Goal: Obtain resource: Obtain resource

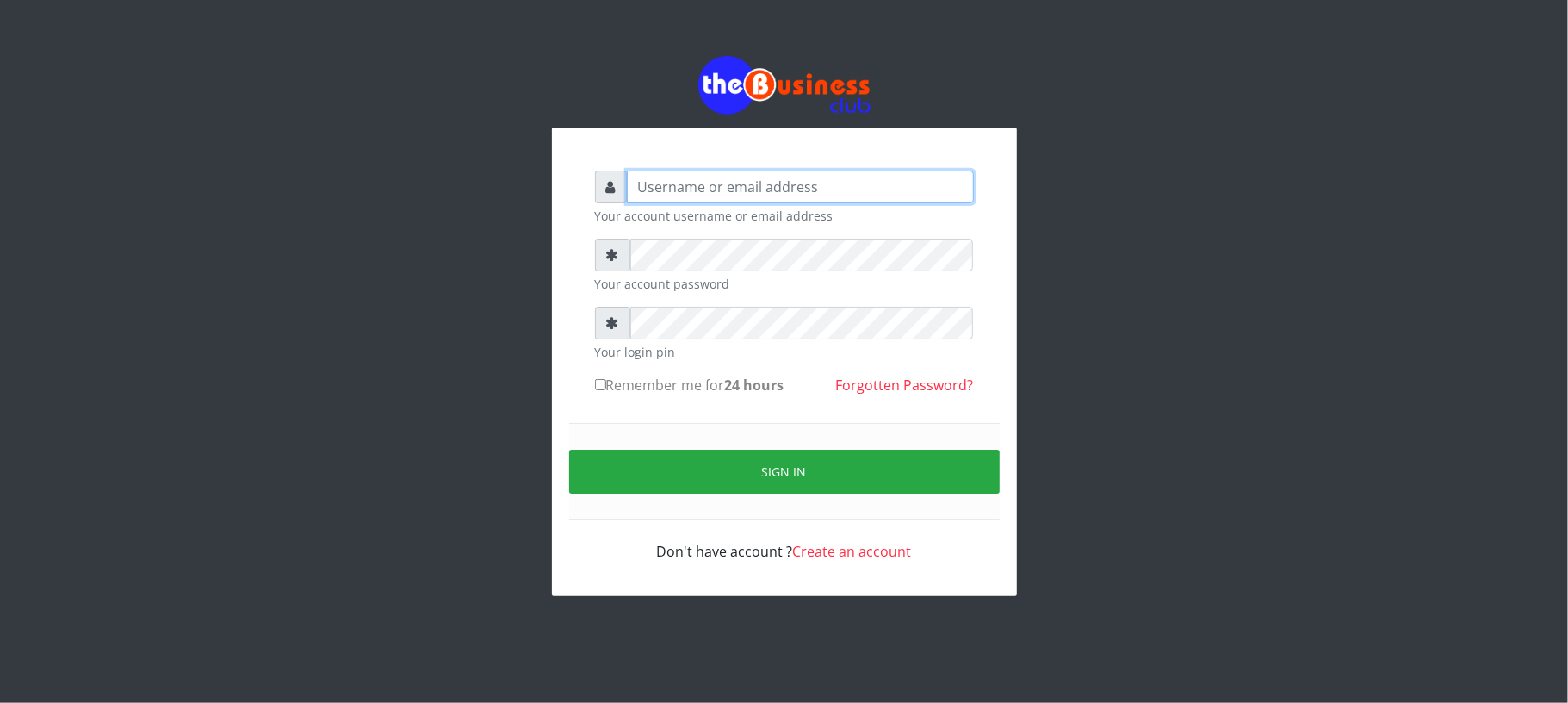
type input "Mavincio"
click at [669, 284] on small "Your account password" at bounding box center [784, 283] width 379 height 18
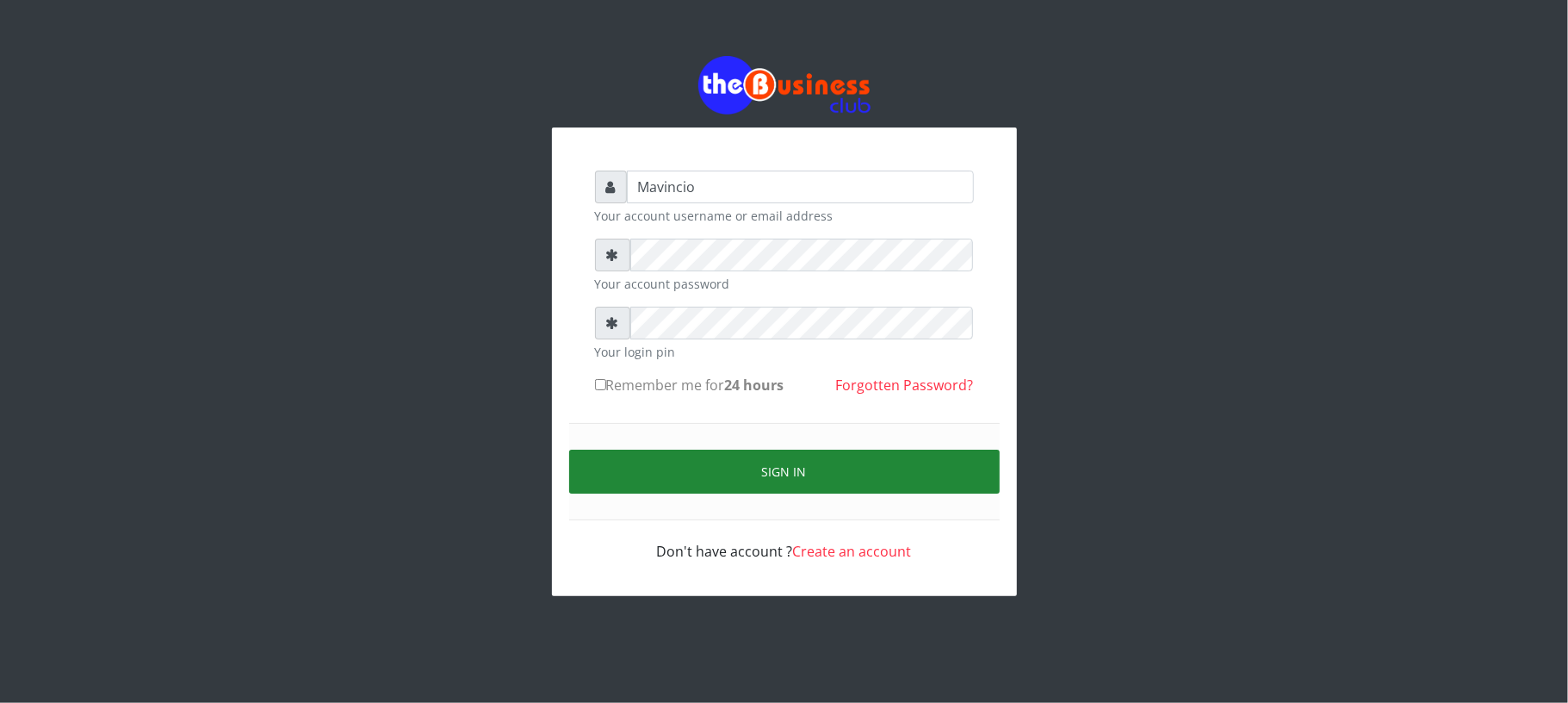
click at [768, 462] on button "Sign in" at bounding box center [784, 471] width 430 height 44
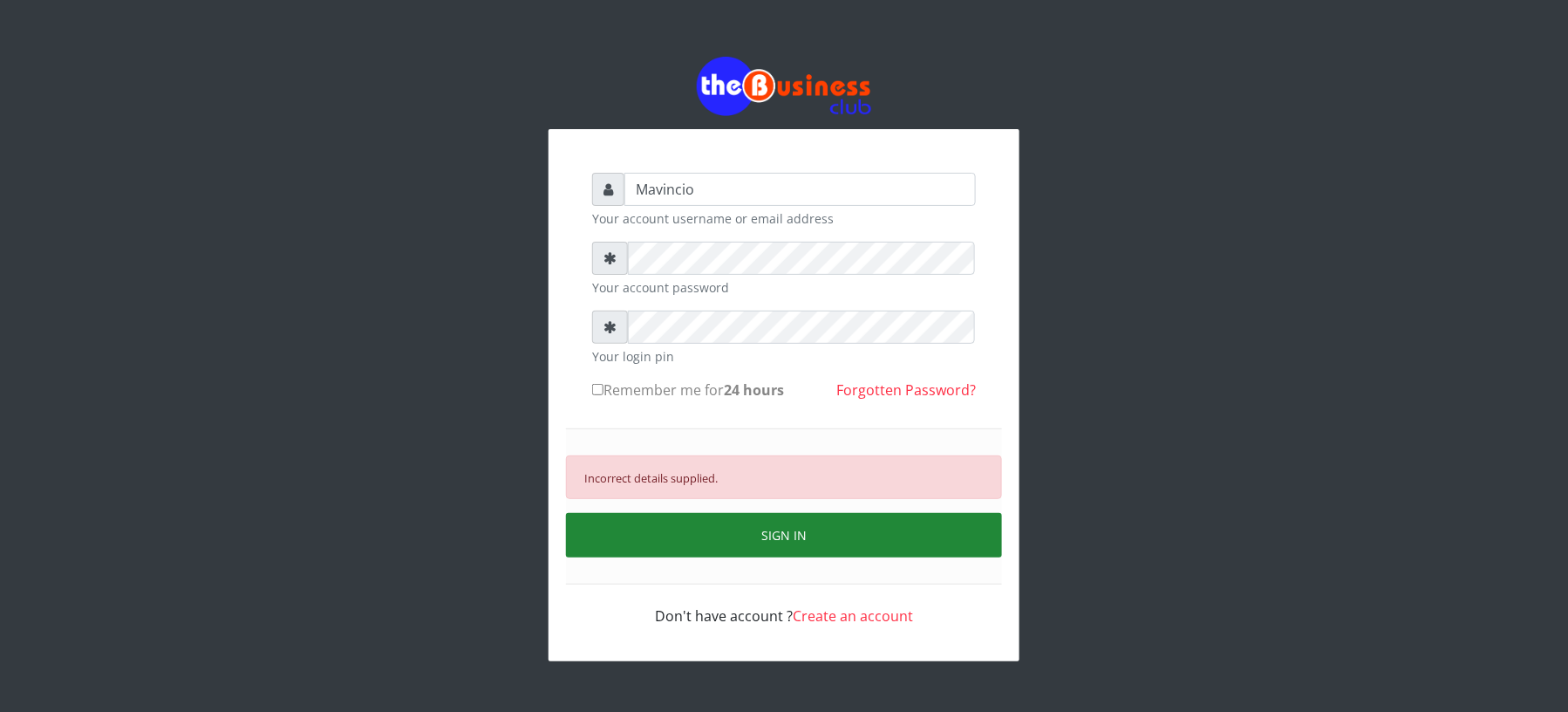
click at [780, 528] on button "SIGN IN" at bounding box center [784, 535] width 436 height 44
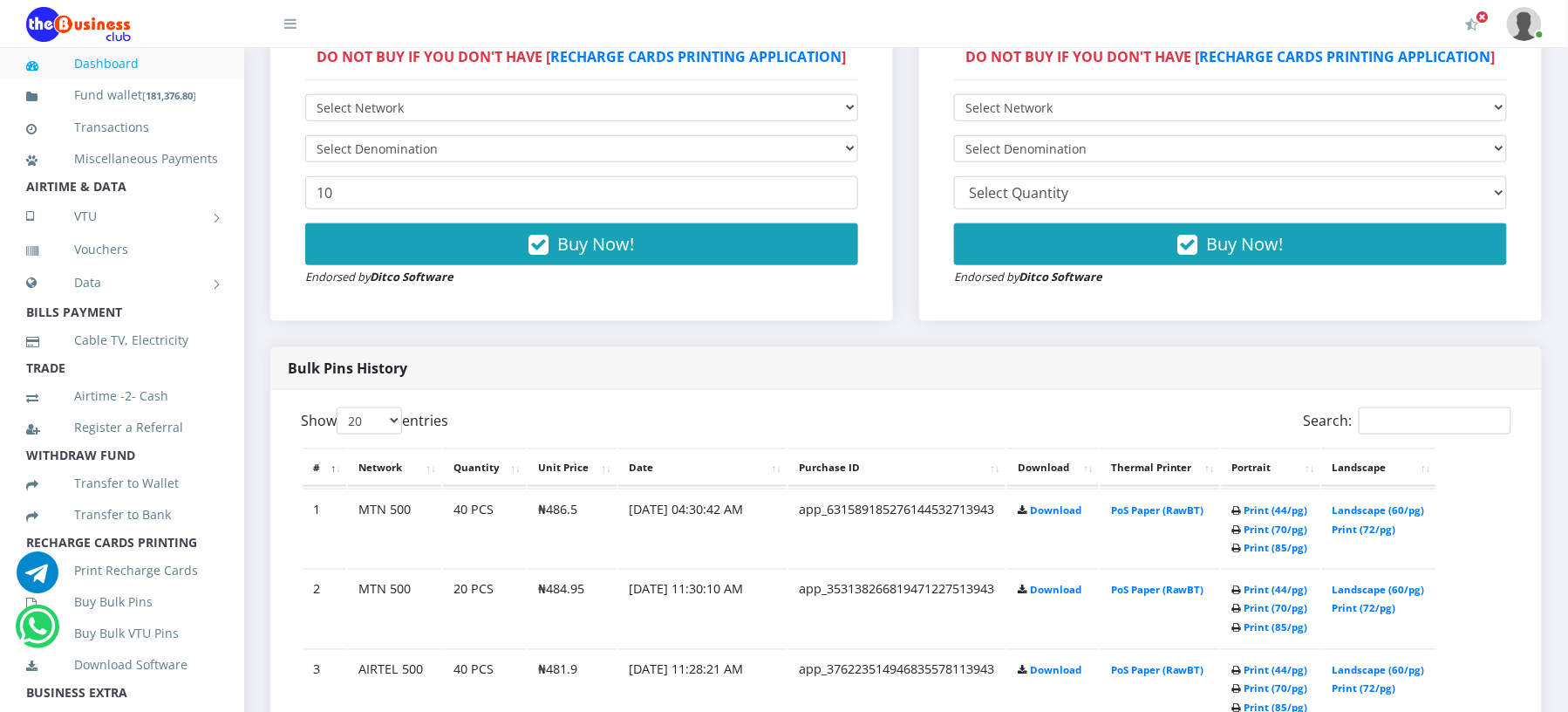
scroll to position [759, 0]
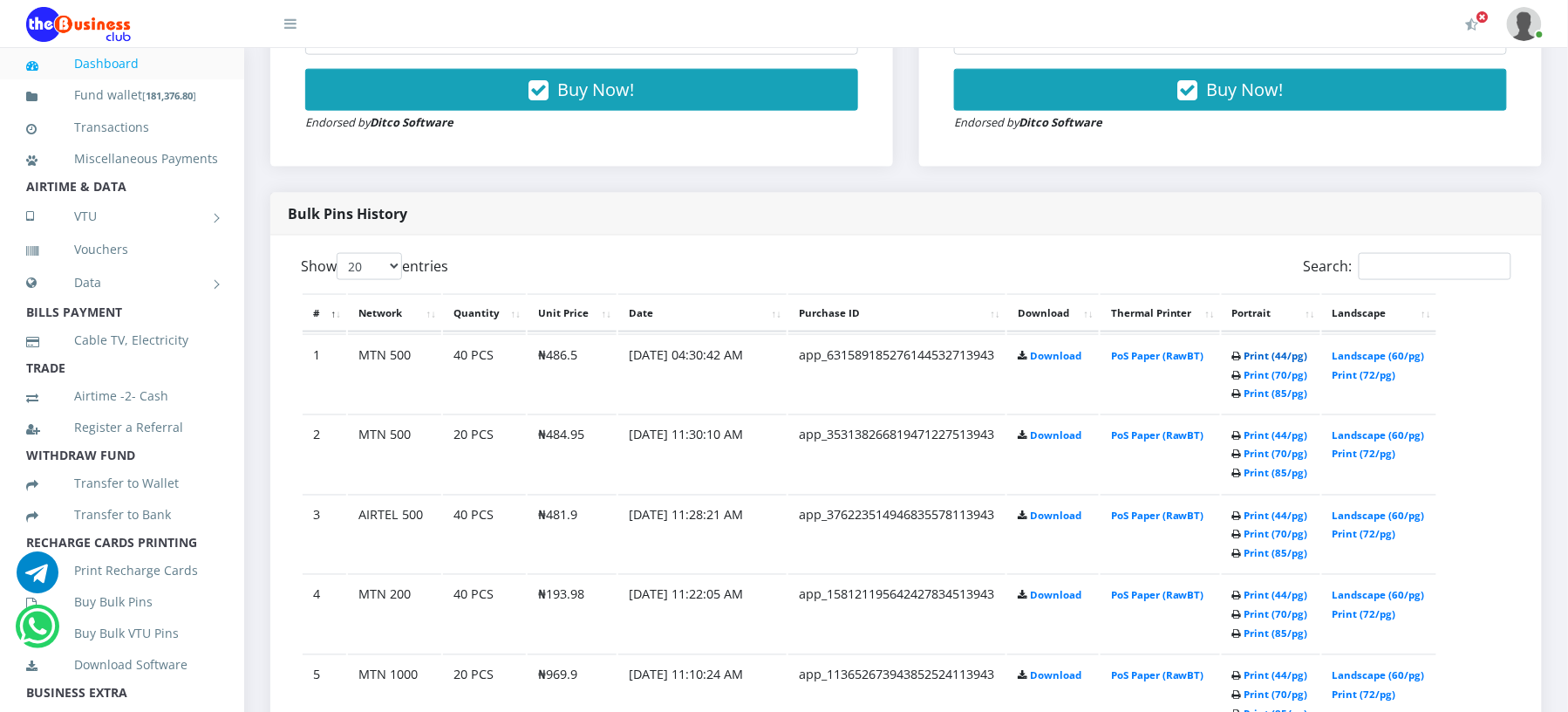
click at [1254, 353] on link "Print (44/pg)" at bounding box center [1276, 356] width 63 height 13
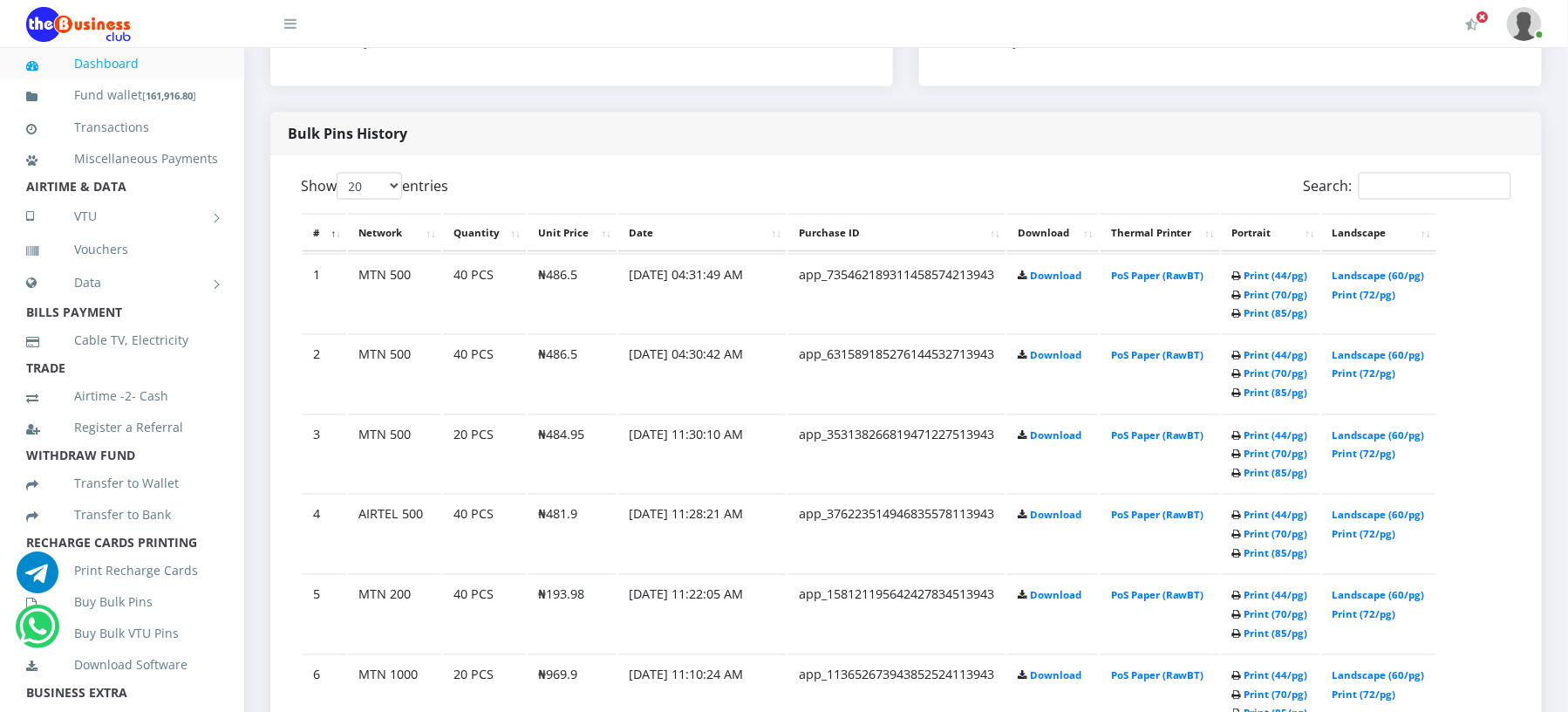
scroll to position [759, 0]
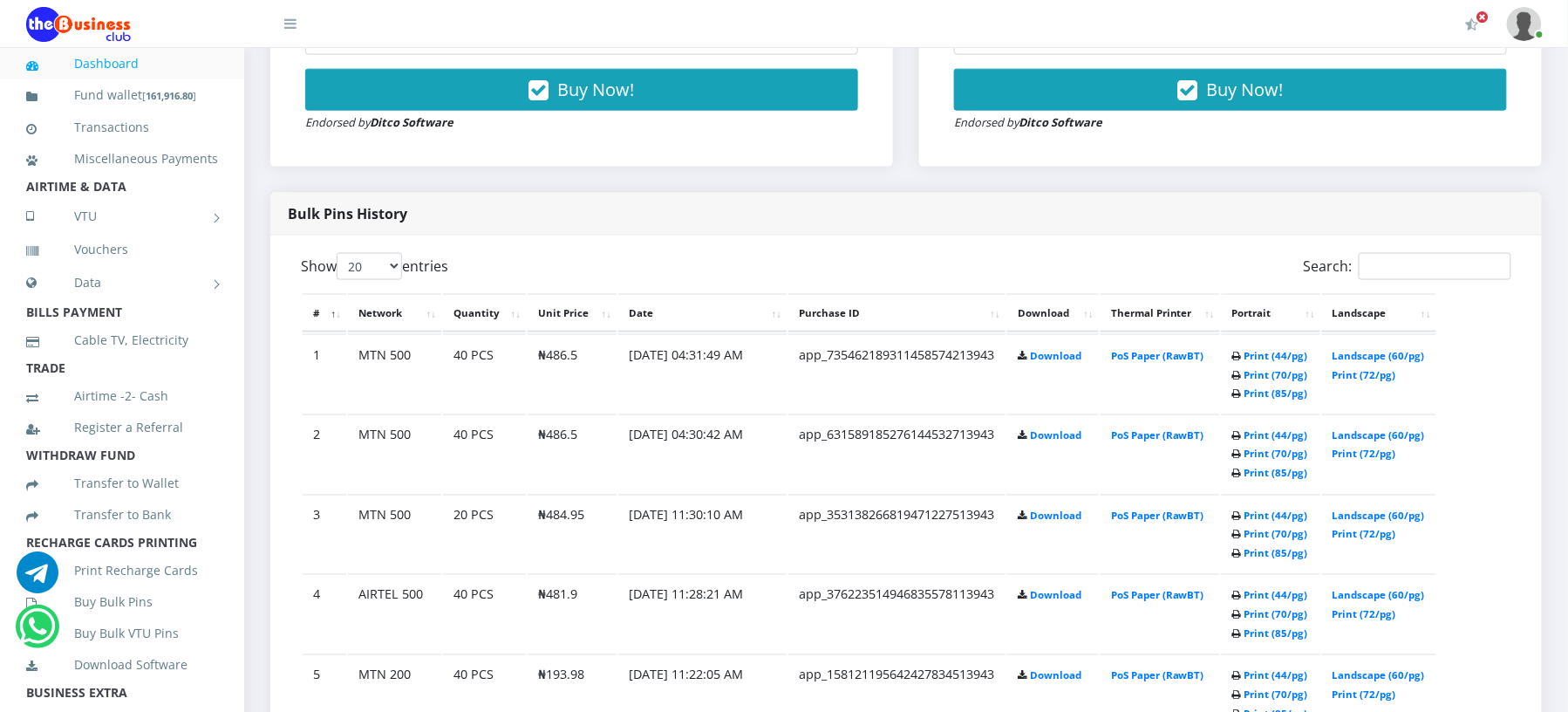
click at [1260, 272] on div "Search:" at bounding box center [1216, 270] width 592 height 34
click at [1263, 354] on link "Print (44/pg)" at bounding box center [1276, 356] width 63 height 13
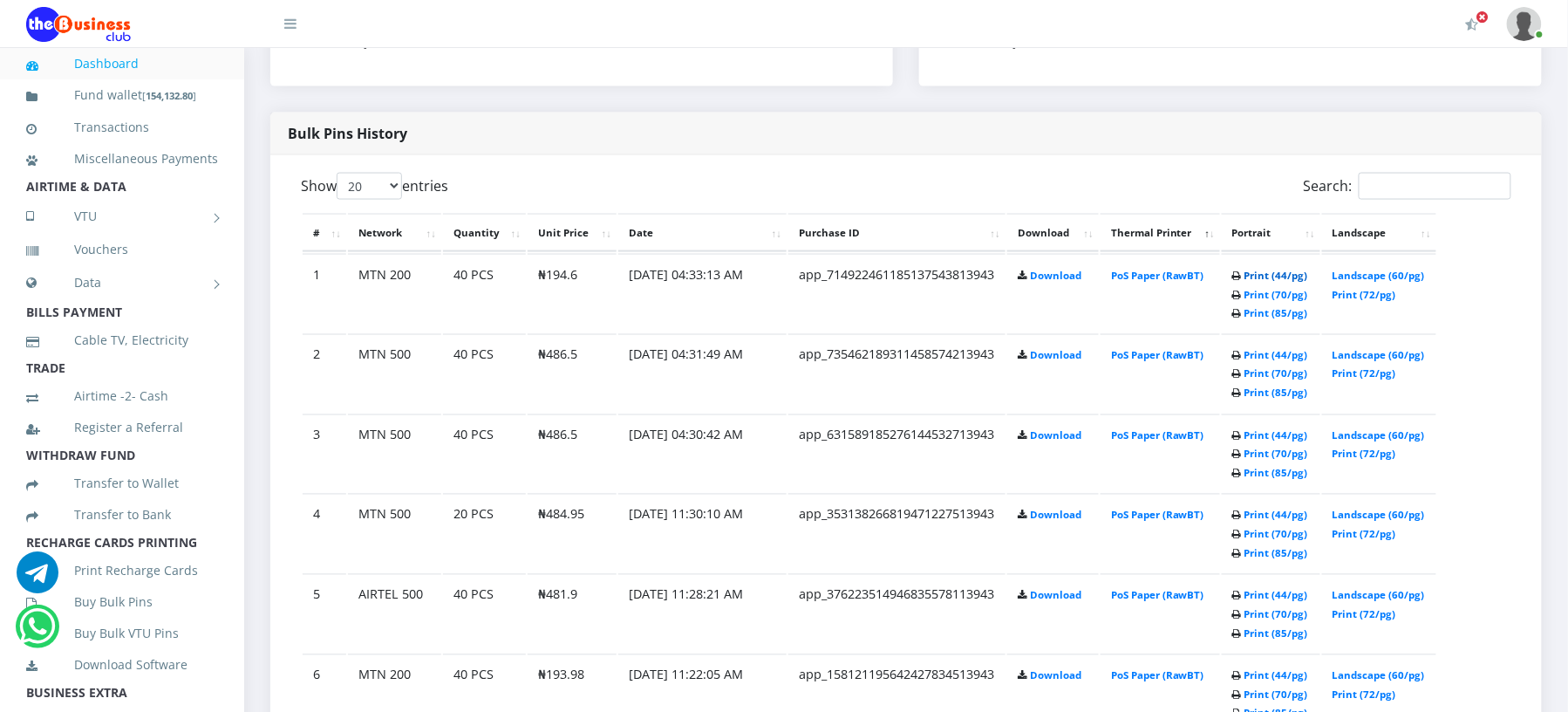
scroll to position [759, 0]
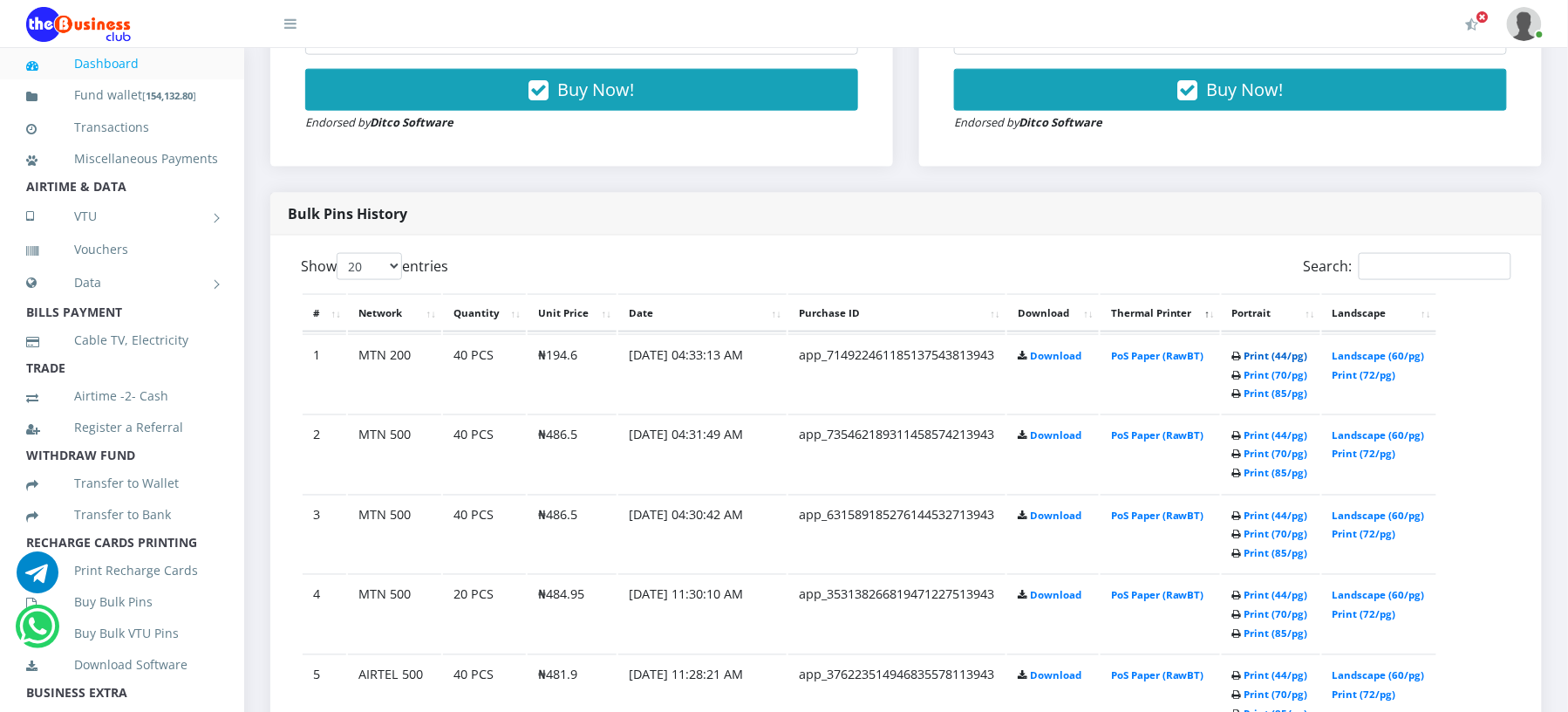
click at [1260, 273] on div "Search:" at bounding box center [1216, 270] width 592 height 34
click at [1261, 354] on link "Print (44/pg)" at bounding box center [1276, 356] width 63 height 13
click at [1254, 354] on link "Print (44/pg)" at bounding box center [1276, 356] width 63 height 13
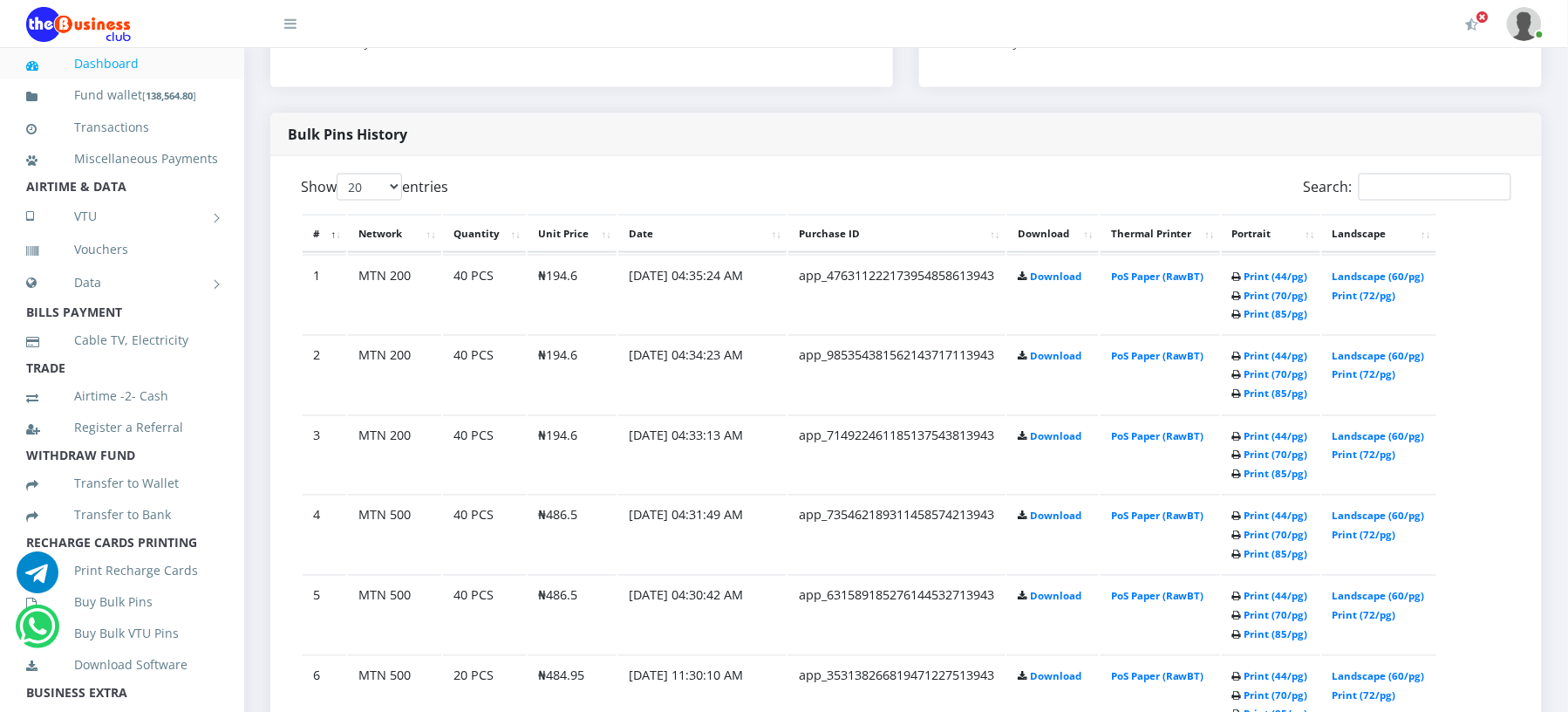
scroll to position [759, 0]
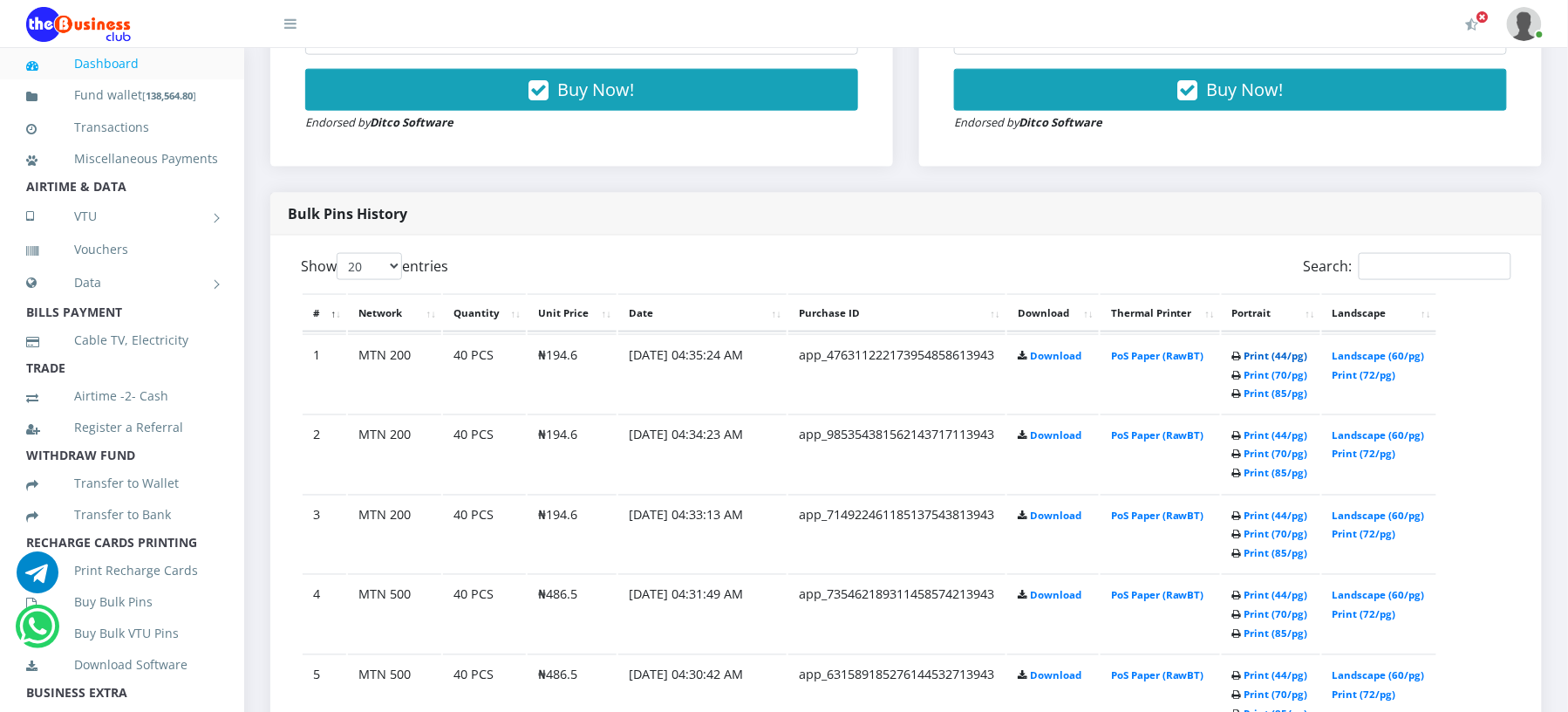
click at [1247, 351] on link "Print (44/pg)" at bounding box center [1276, 356] width 63 height 13
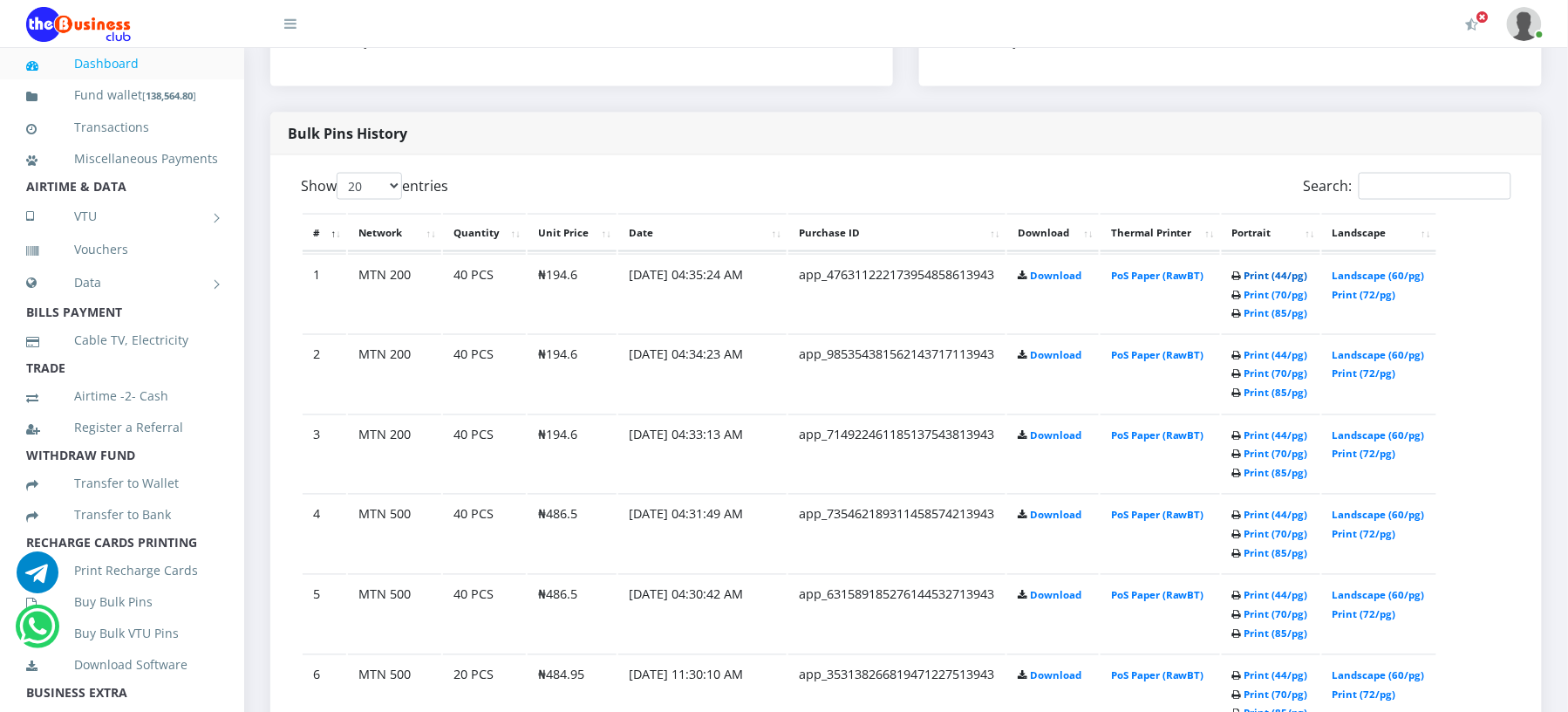
scroll to position [759, 0]
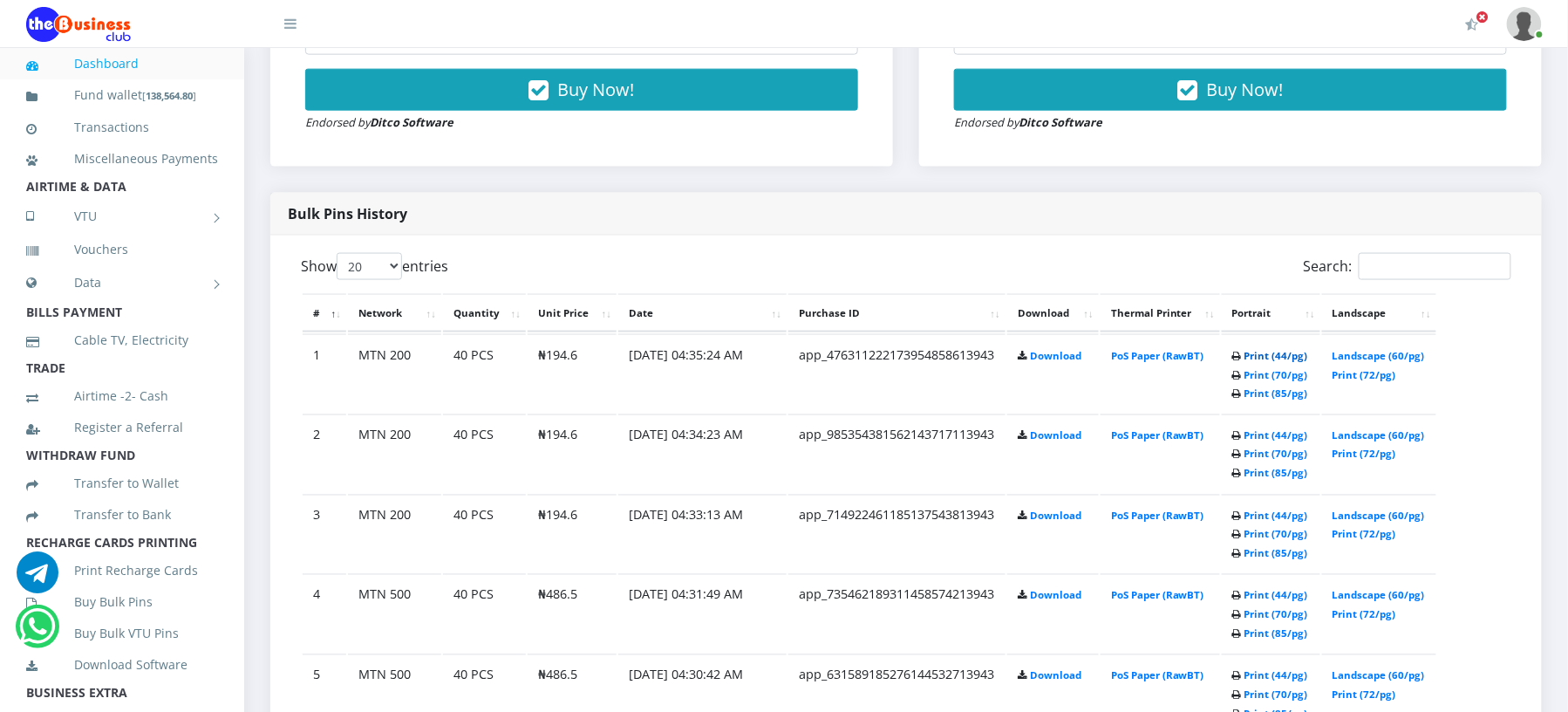
click at [1249, 351] on link "Print (44/pg)" at bounding box center [1276, 356] width 63 height 13
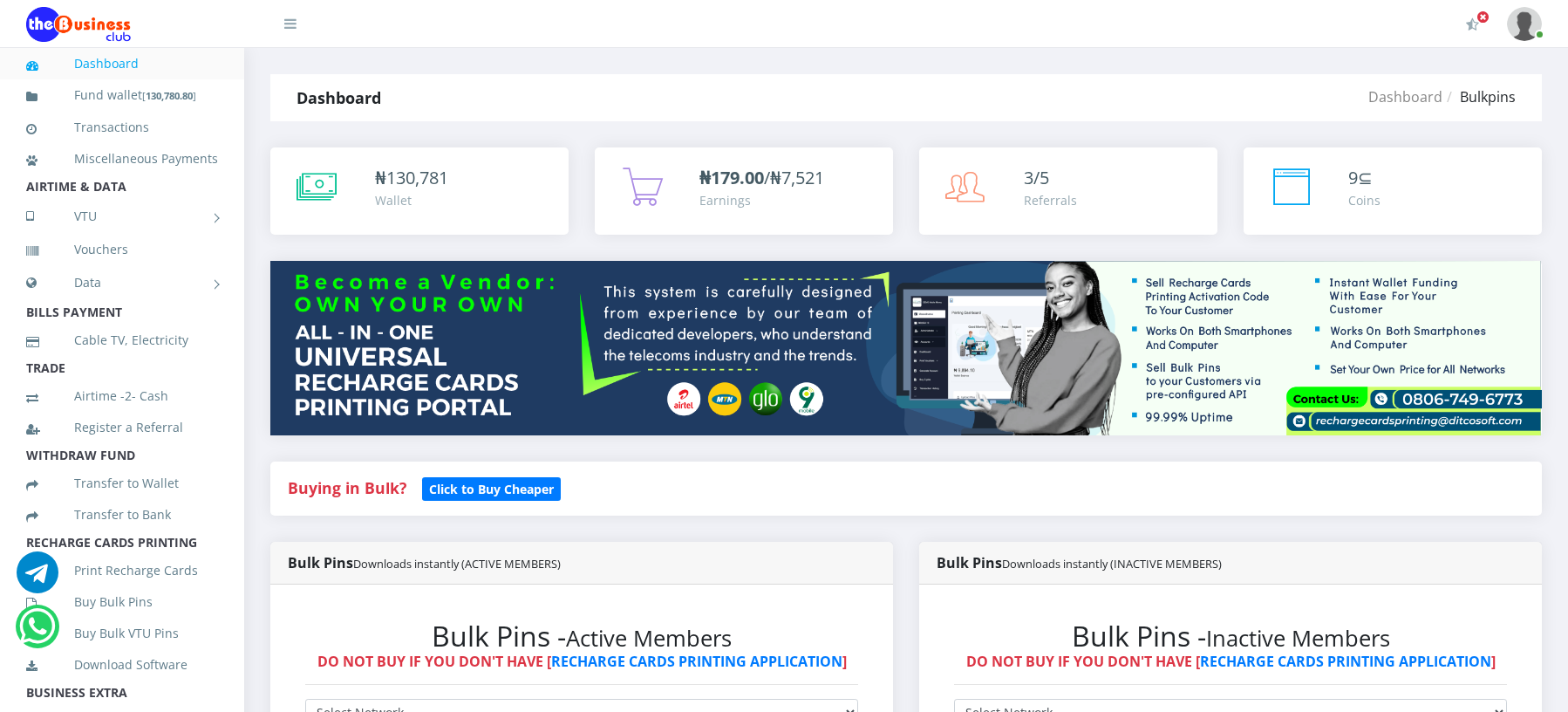
drag, startPoint x: 0, startPoint y: 0, endPoint x: 1221, endPoint y: 235, distance: 1243.4
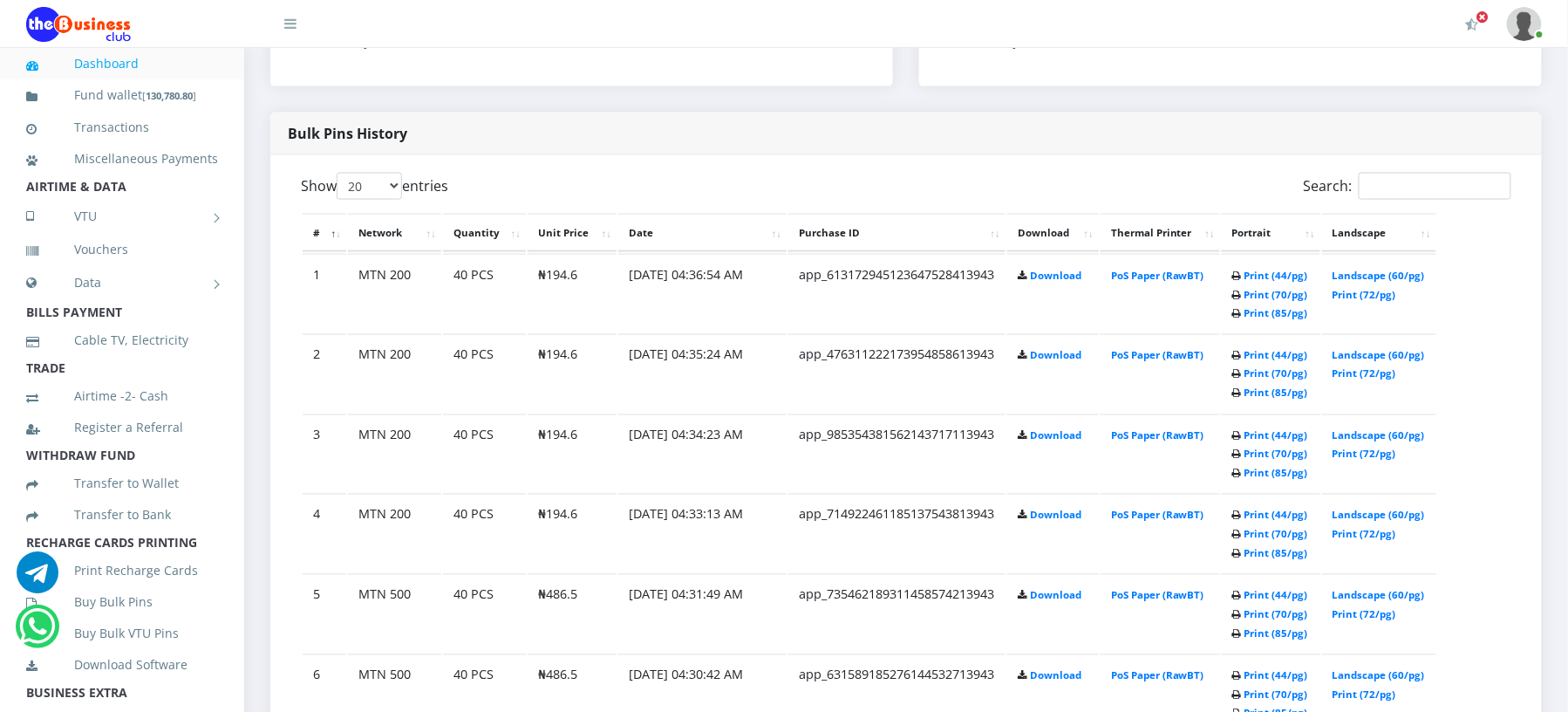
scroll to position [839, 0]
click at [1222, 235] on th "Portrait" at bounding box center [1271, 233] width 99 height 38
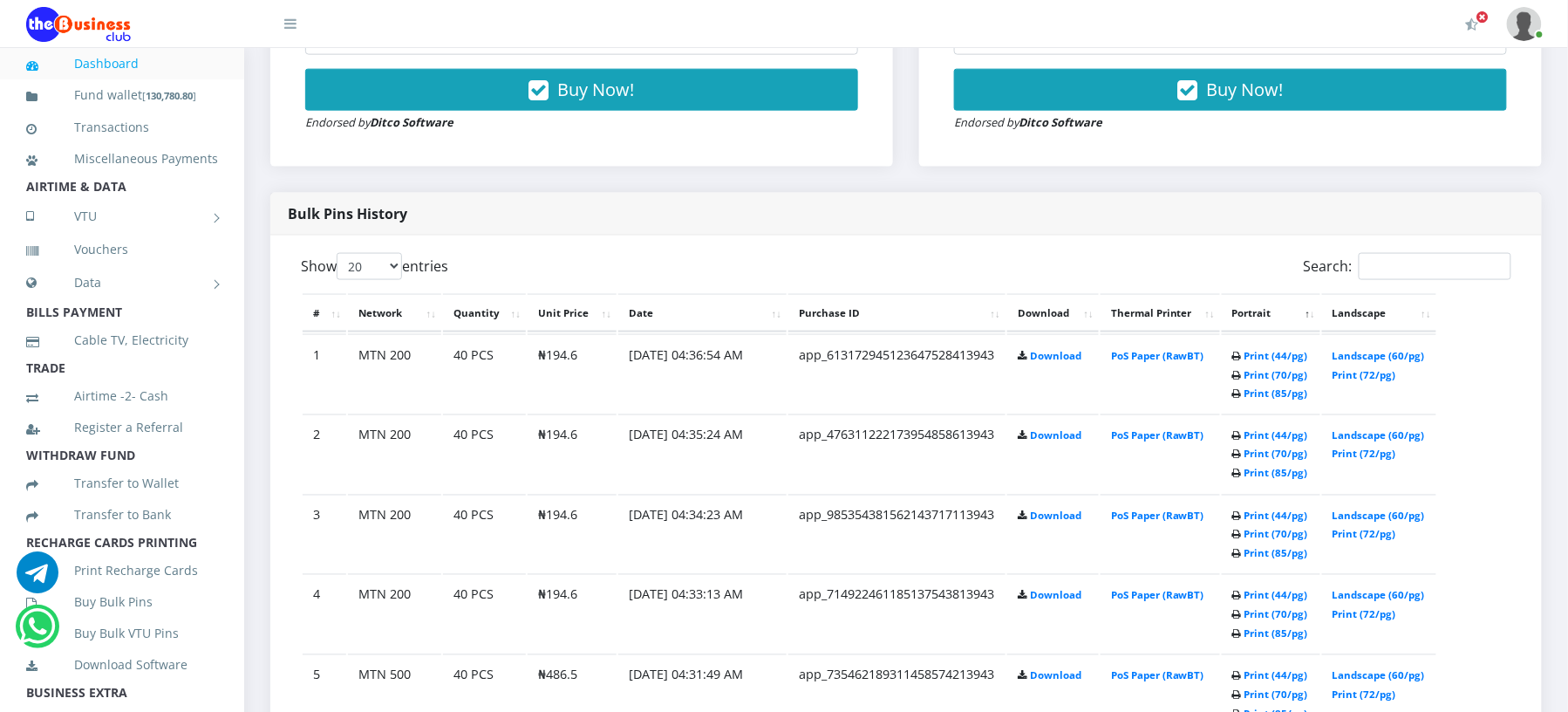
scroll to position [0, 0]
click at [1261, 350] on link "Print (44/pg)" at bounding box center [1276, 356] width 63 height 13
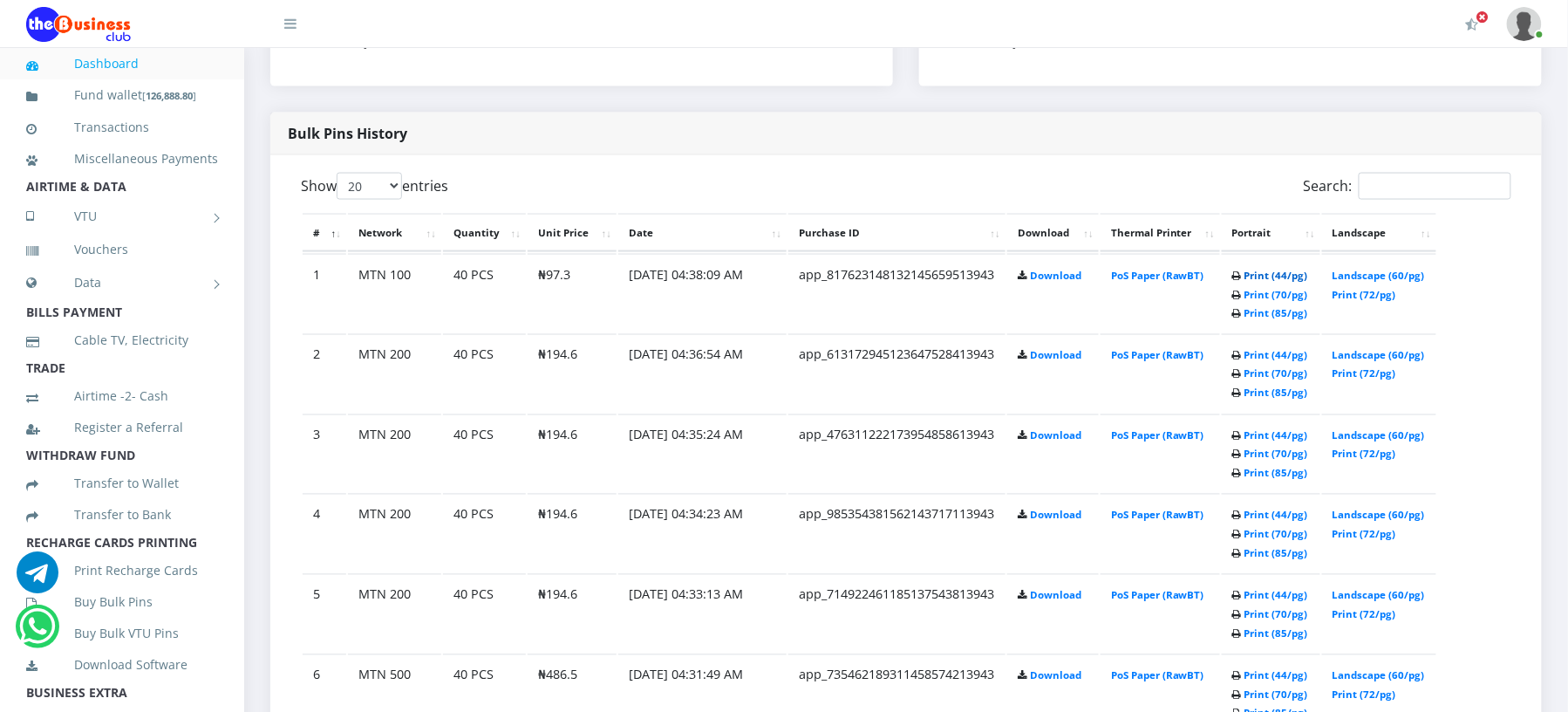
scroll to position [759, 0]
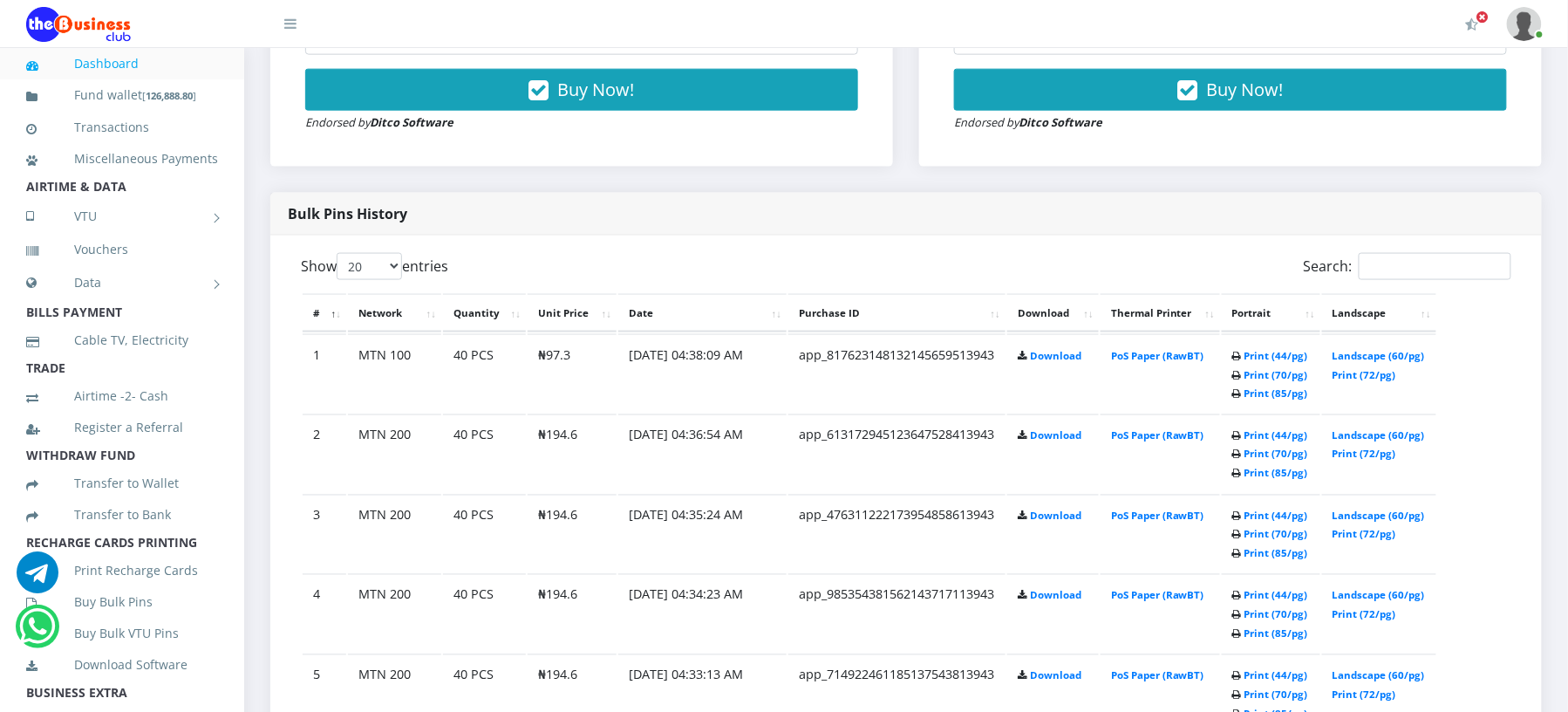
click at [1247, 273] on div "Search:" at bounding box center [1216, 270] width 592 height 34
click at [1254, 356] on link "Print (44/pg)" at bounding box center [1276, 356] width 63 height 13
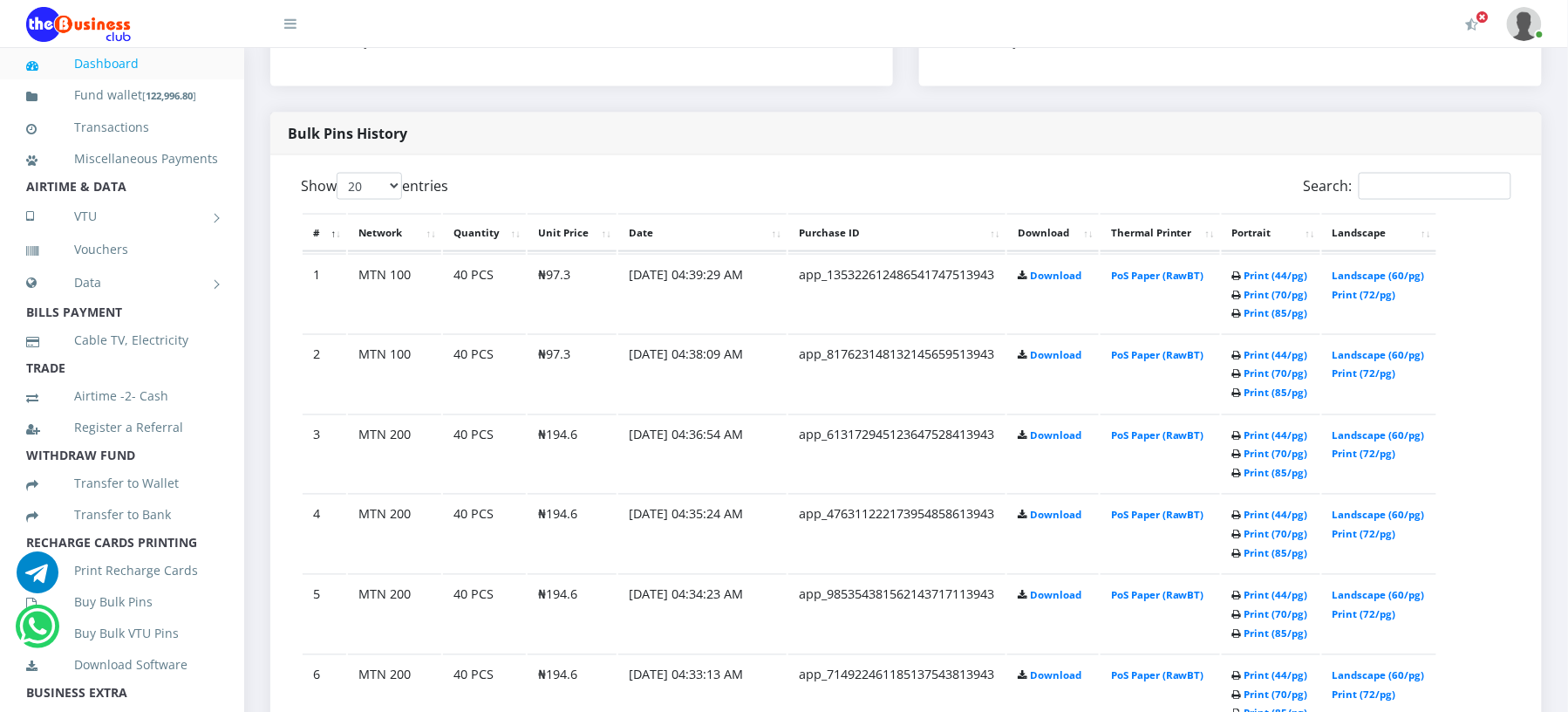
scroll to position [759, 0]
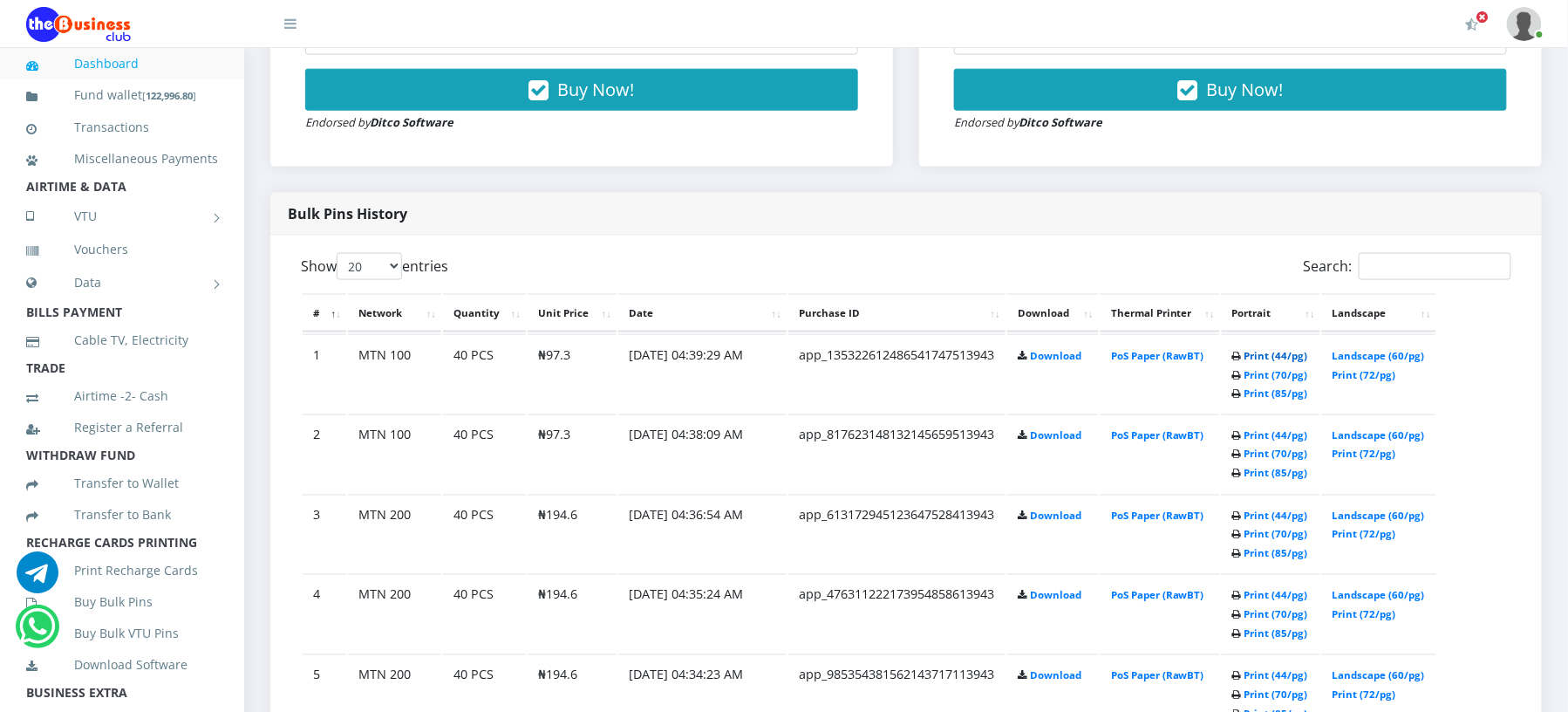
click at [1258, 353] on link "Print (44/pg)" at bounding box center [1276, 356] width 63 height 13
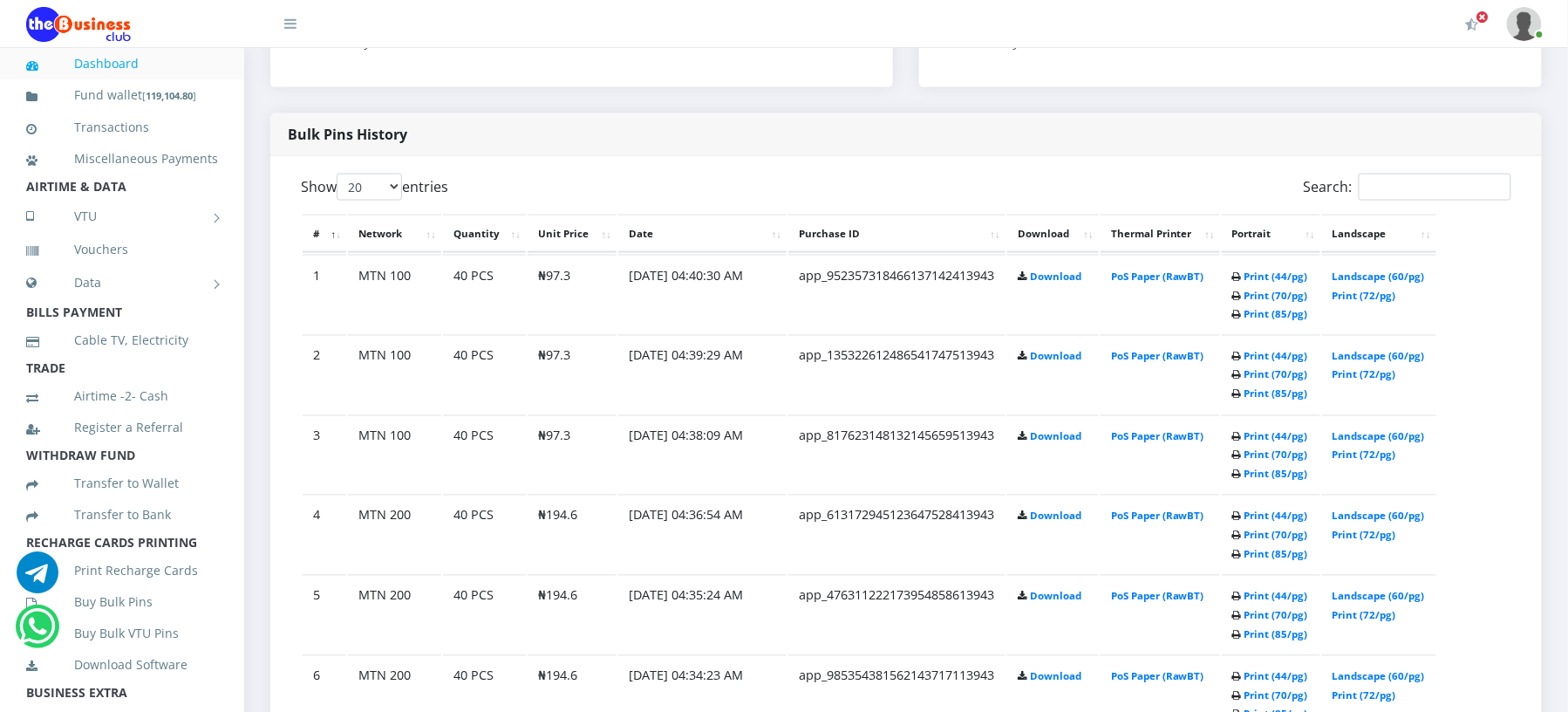
scroll to position [759, 0]
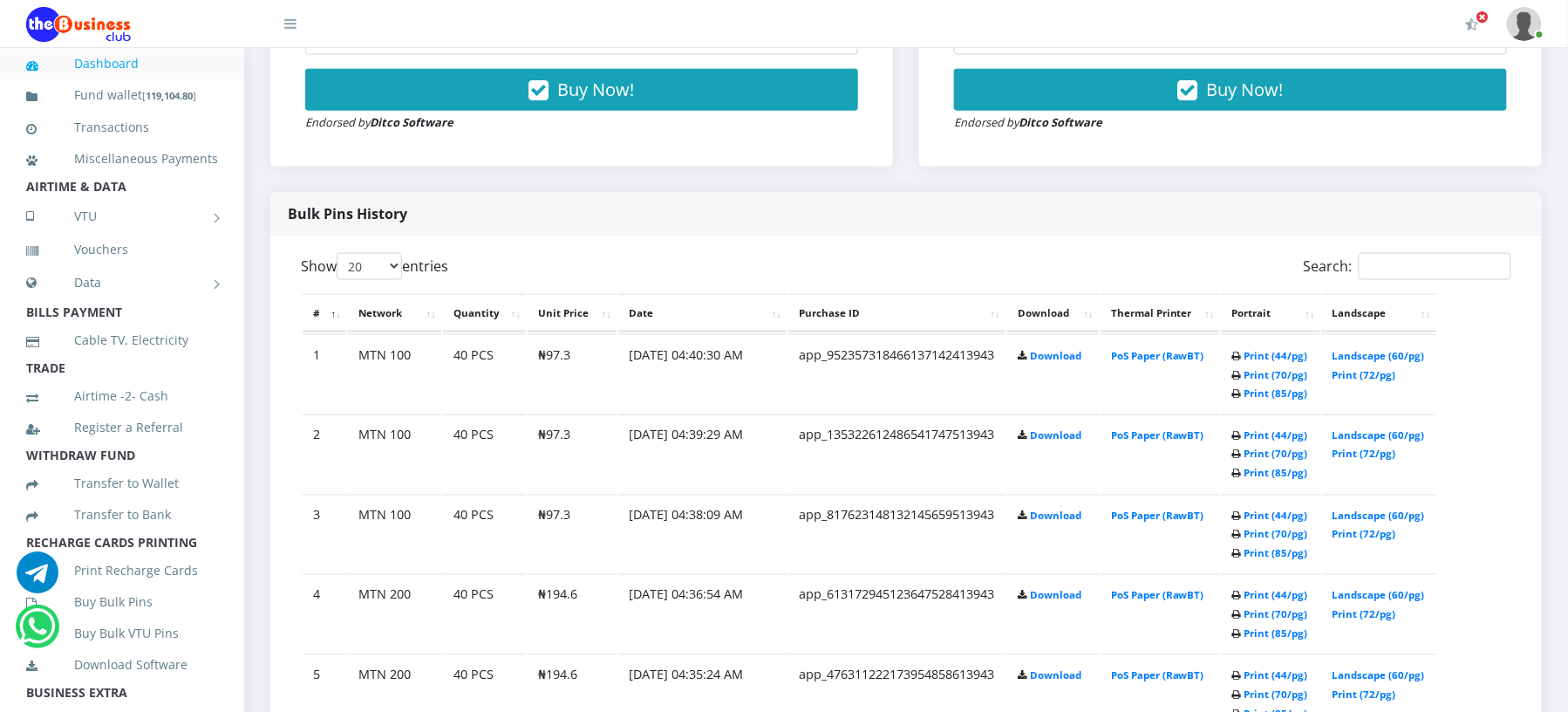
click at [1273, 273] on div "Search:" at bounding box center [1216, 270] width 592 height 34
click at [1261, 355] on link "Print (44/pg)" at bounding box center [1276, 356] width 63 height 13
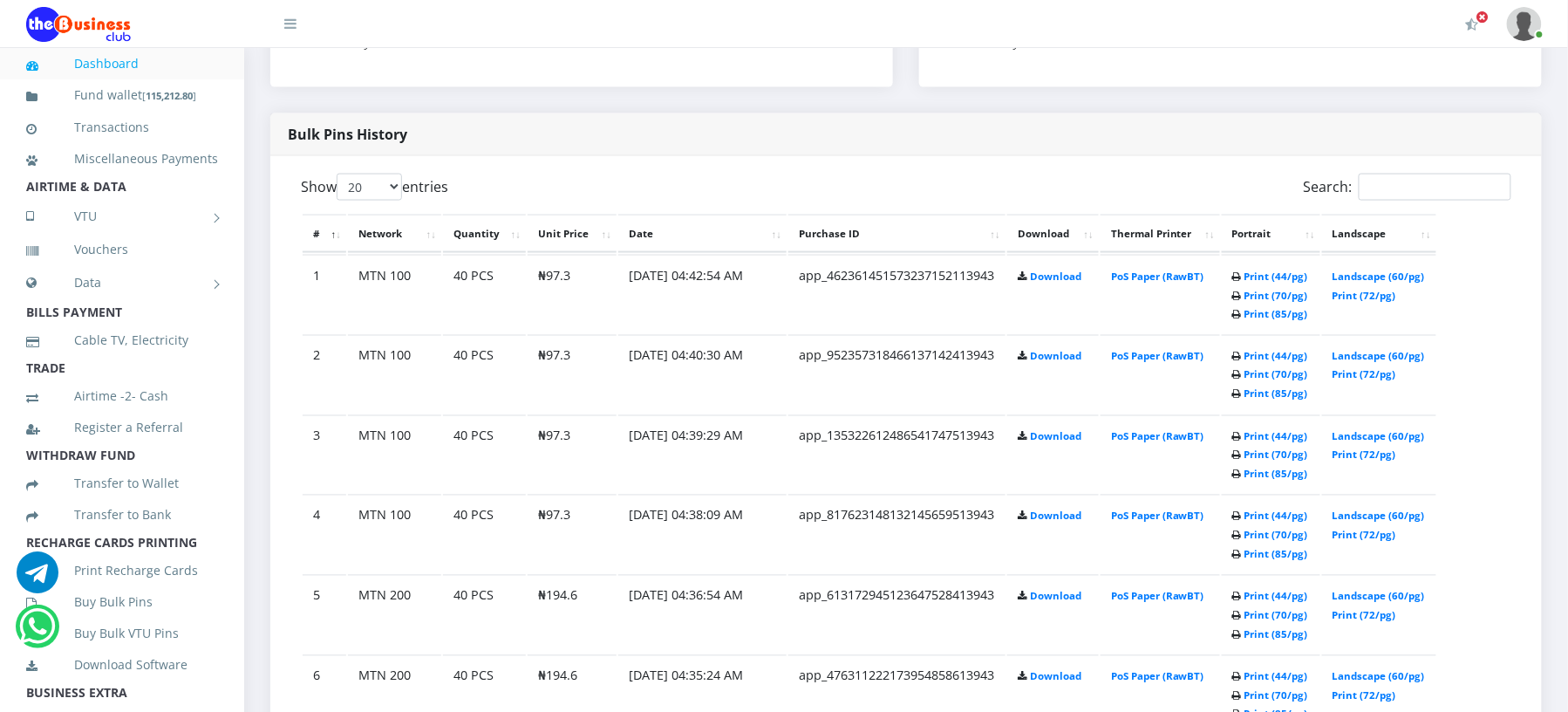
scroll to position [759, 0]
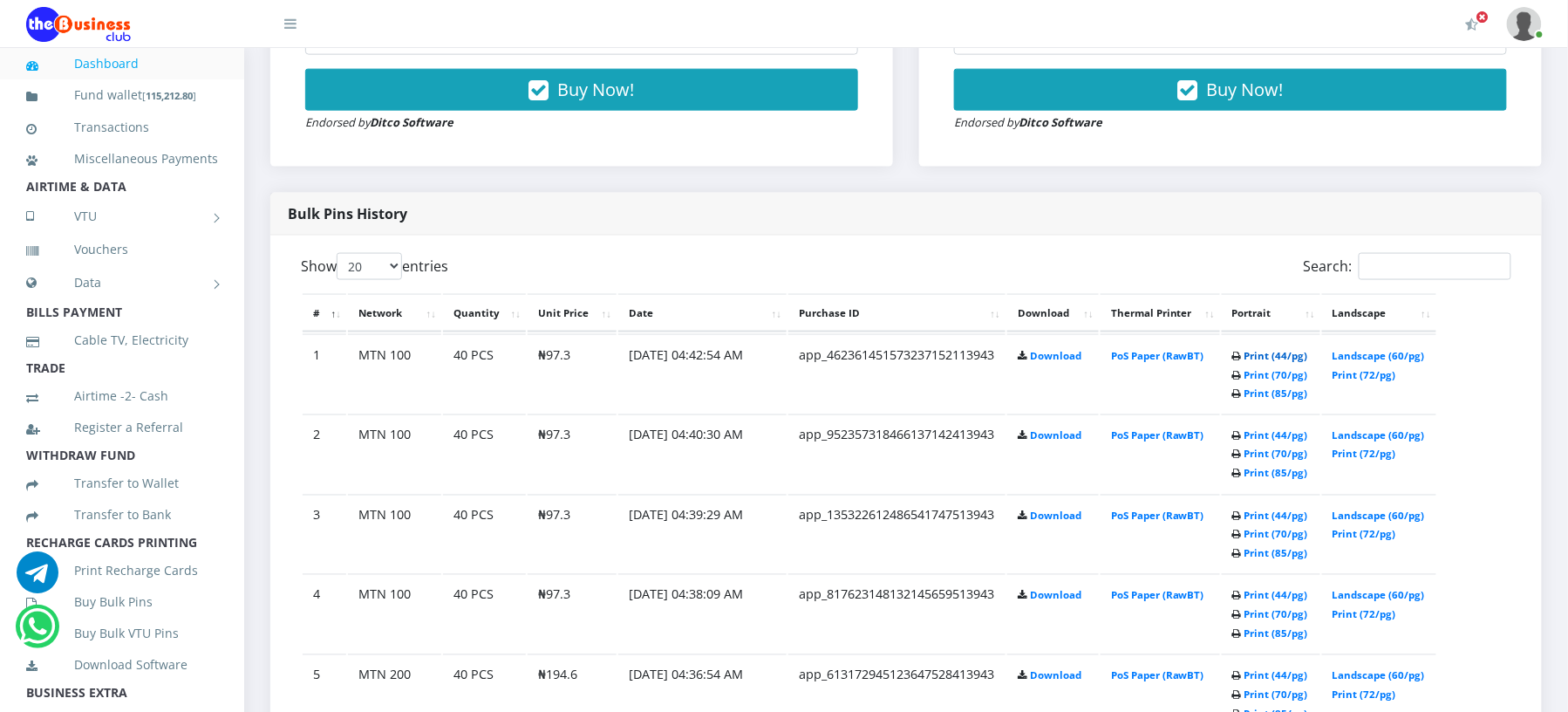
click at [1253, 353] on link "Print (44/pg)" at bounding box center [1276, 356] width 63 height 13
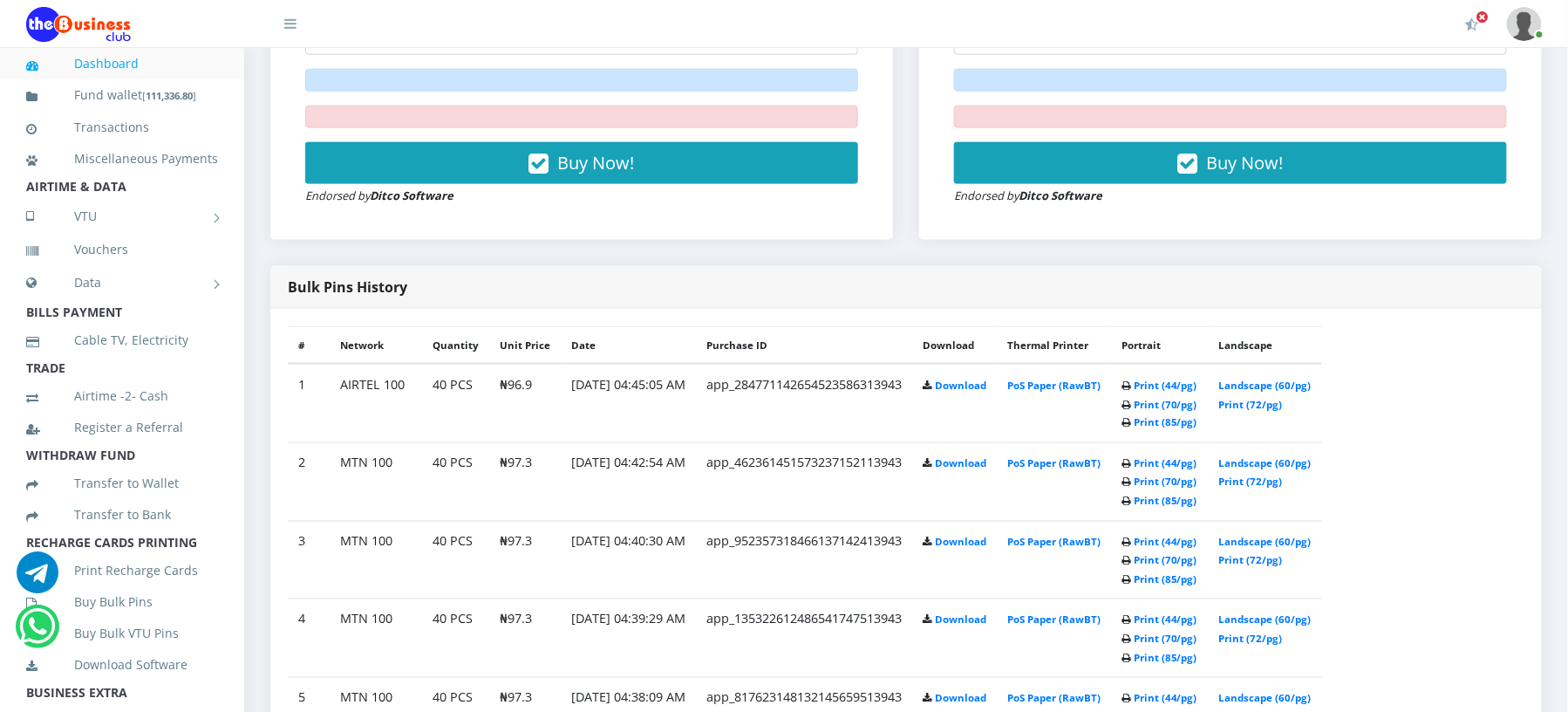
scroll to position [685, 0]
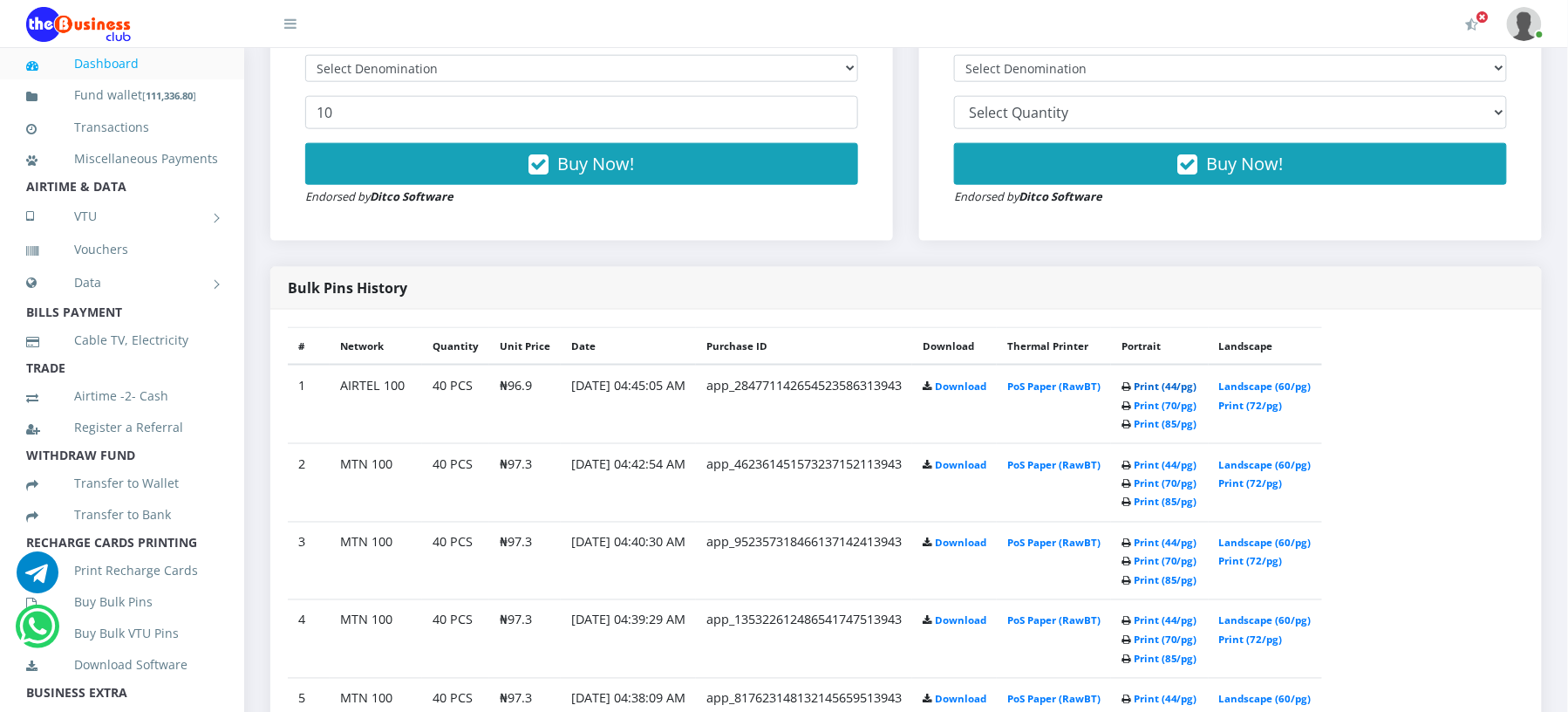
click at [1197, 379] on link "Print (44/pg)" at bounding box center [1166, 386] width 63 height 13
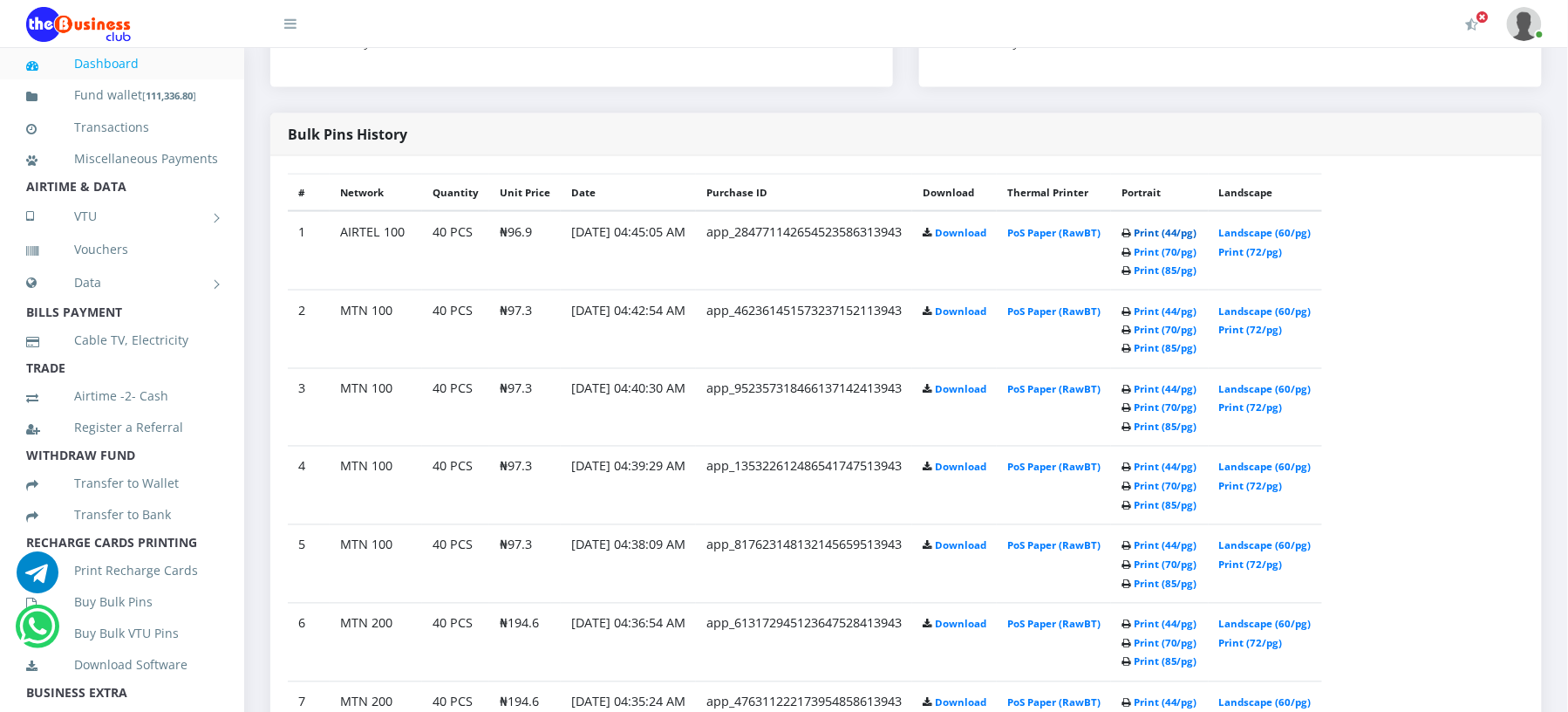
click at [1197, 231] on link "Print (44/pg)" at bounding box center [1166, 233] width 63 height 13
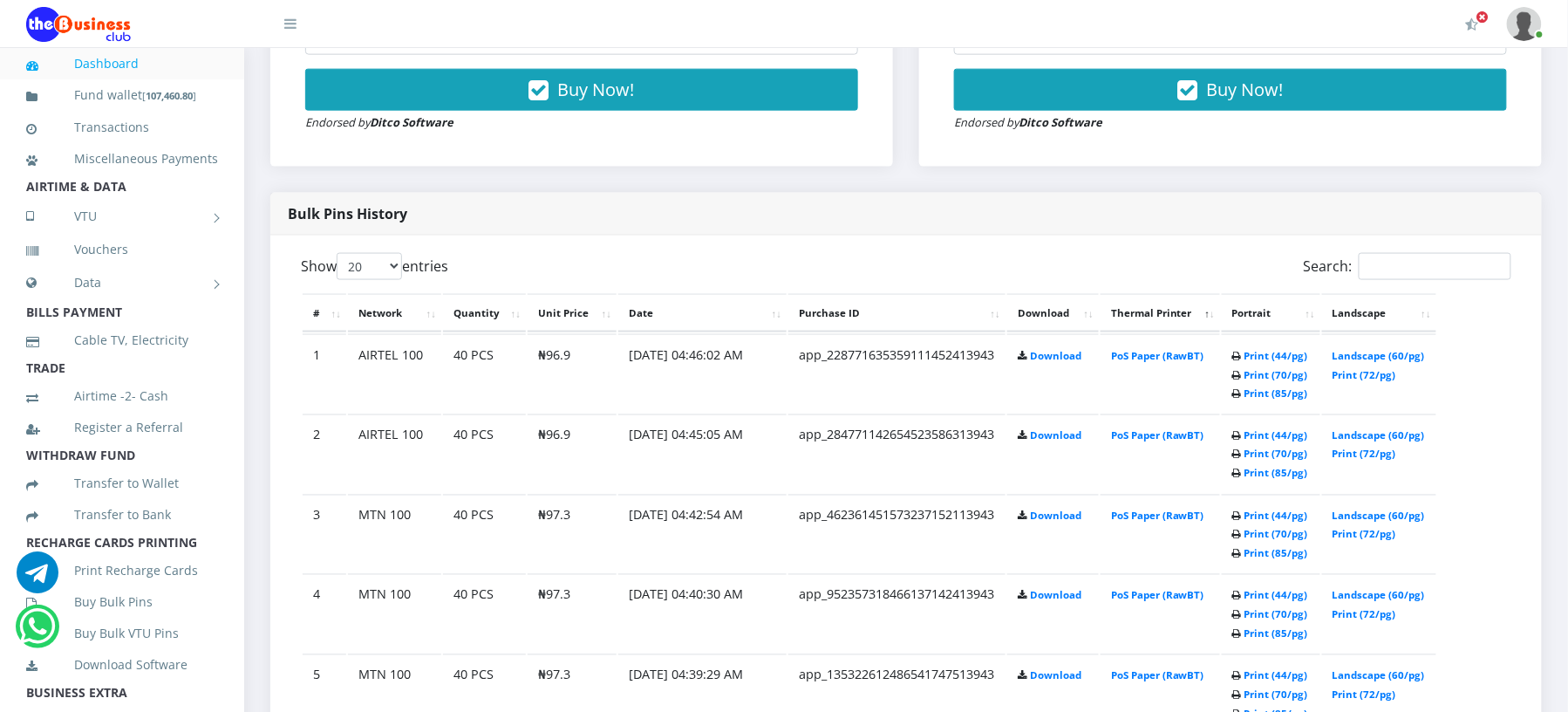
click at [1270, 270] on div "Search:" at bounding box center [1216, 270] width 592 height 34
click at [1253, 351] on link "Print (44/pg)" at bounding box center [1276, 356] width 63 height 13
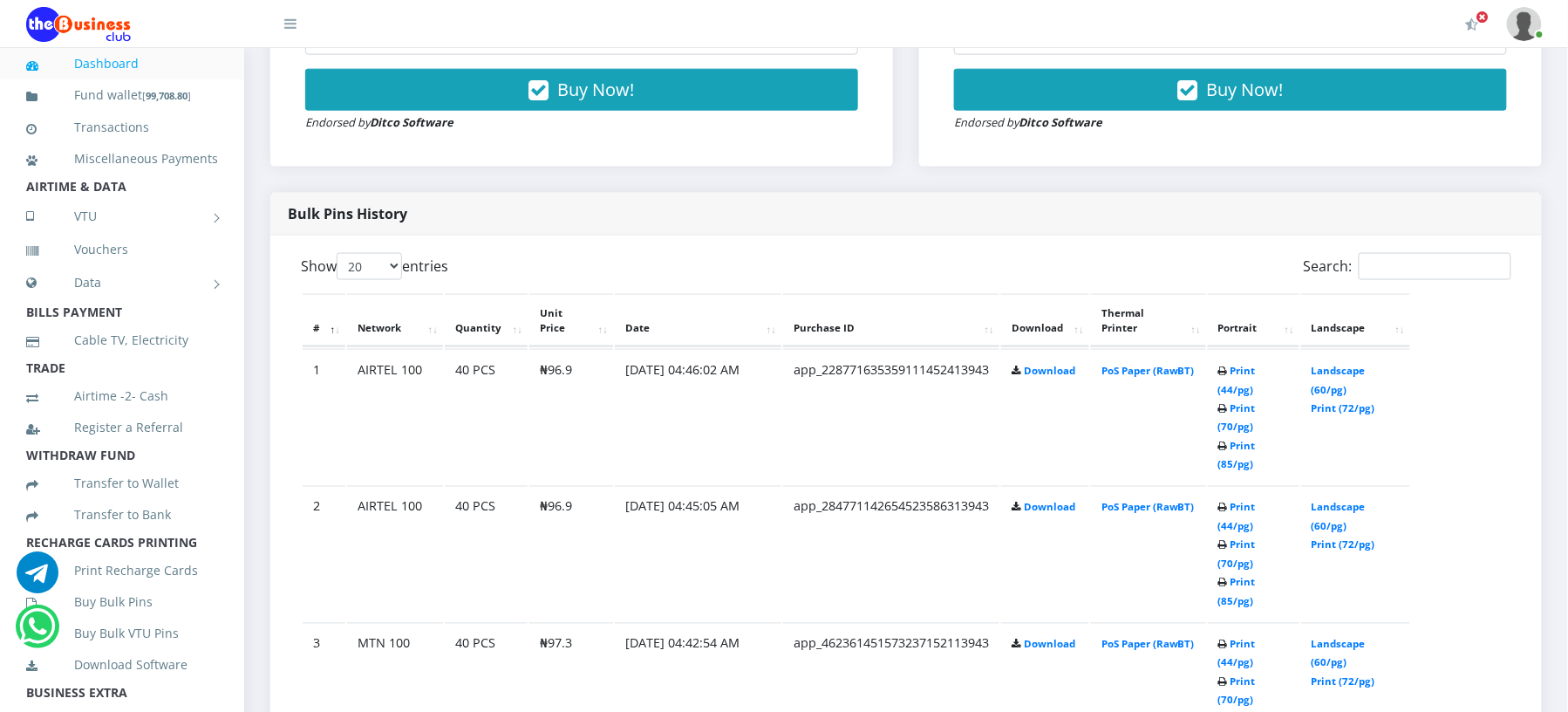
drag, startPoint x: 0, startPoint y: 0, endPoint x: 648, endPoint y: 171, distance: 670.2
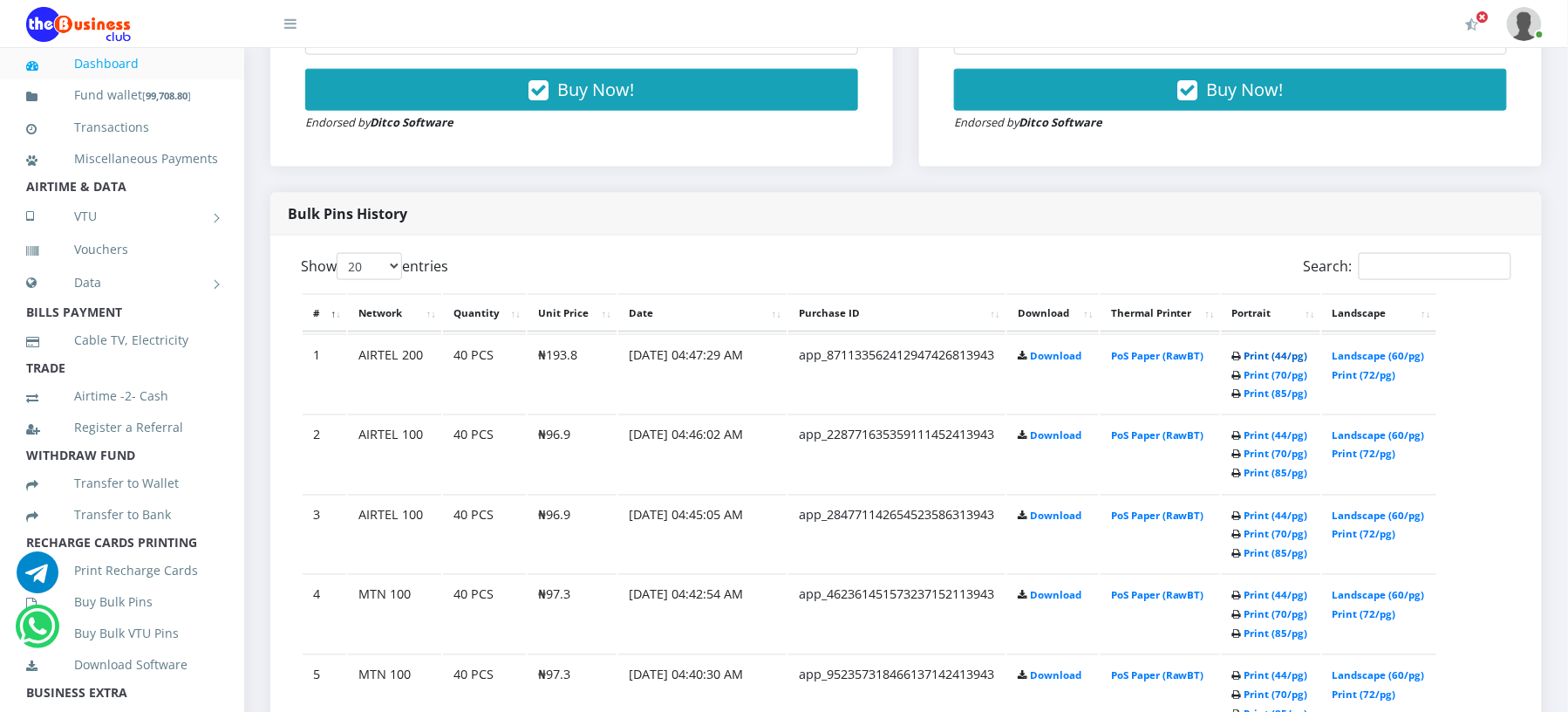
click at [1264, 350] on link "Print (44/pg)" at bounding box center [1276, 356] width 63 height 13
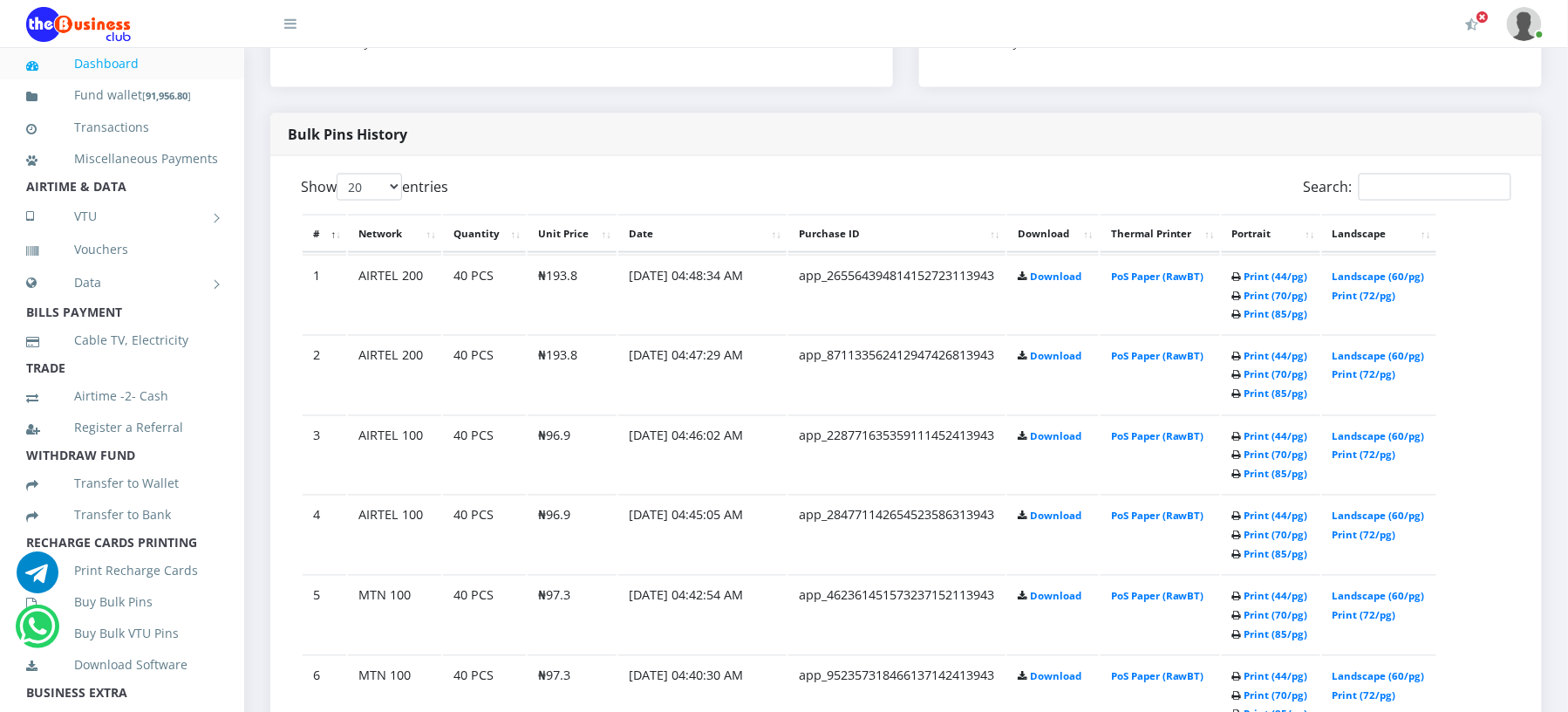
scroll to position [759, 0]
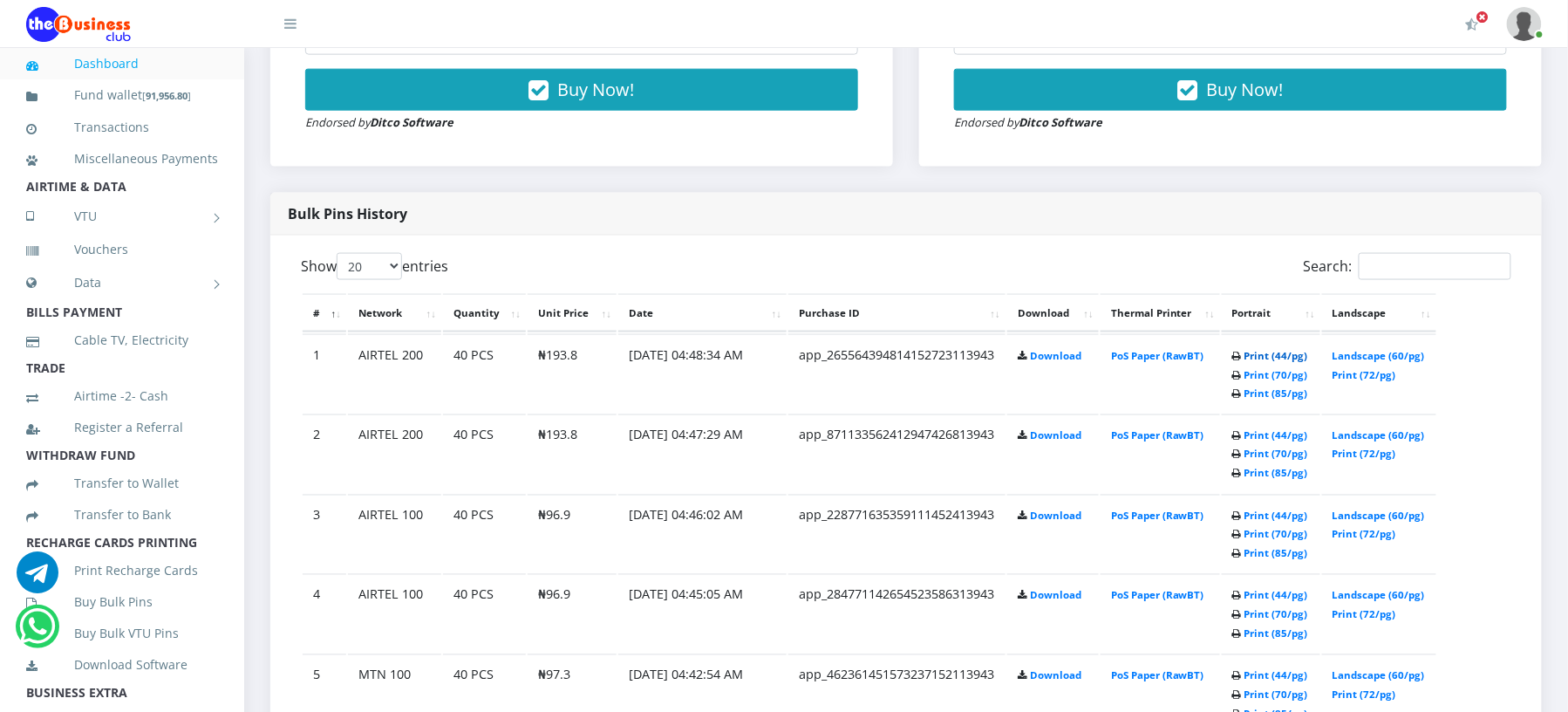
click at [1254, 354] on link "Print (44/pg)" at bounding box center [1276, 356] width 63 height 13
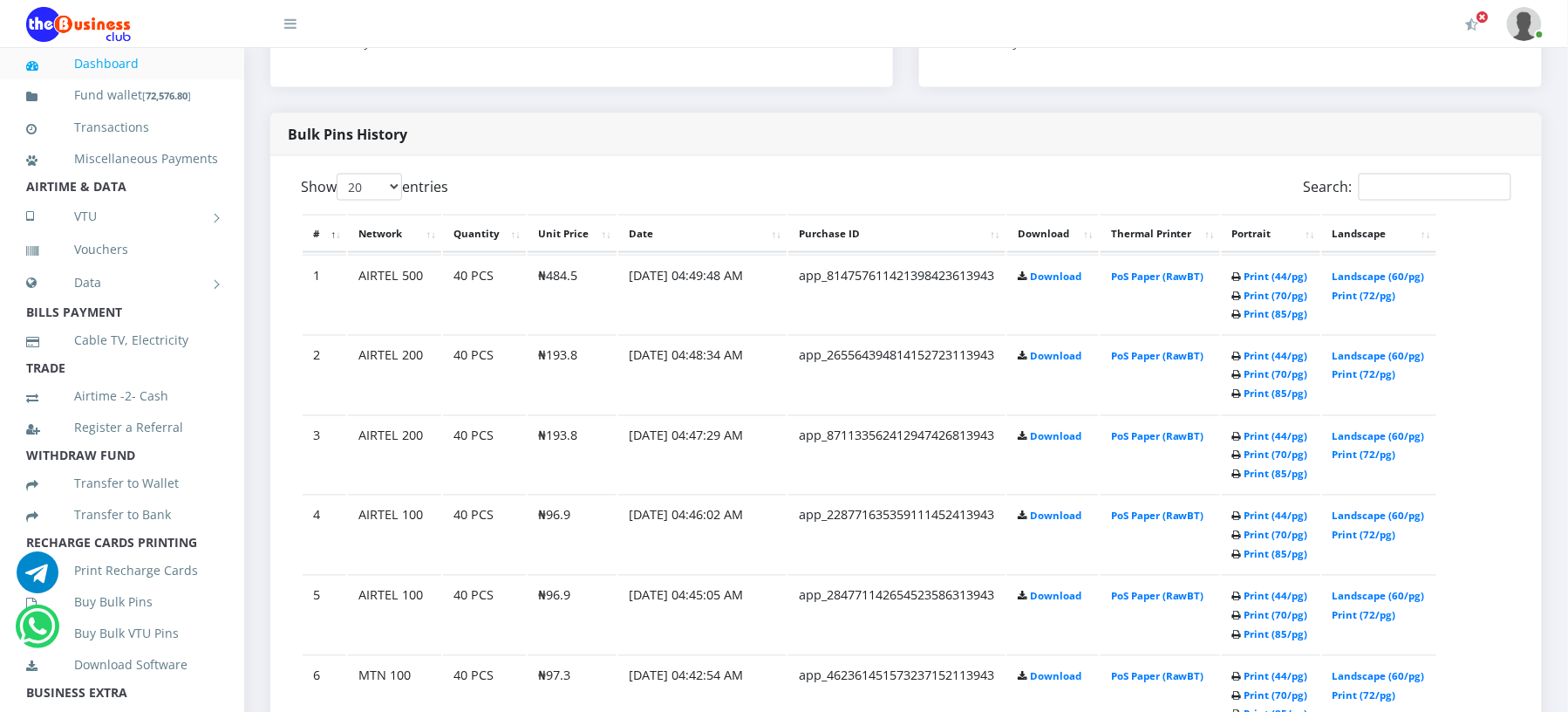
scroll to position [759, 0]
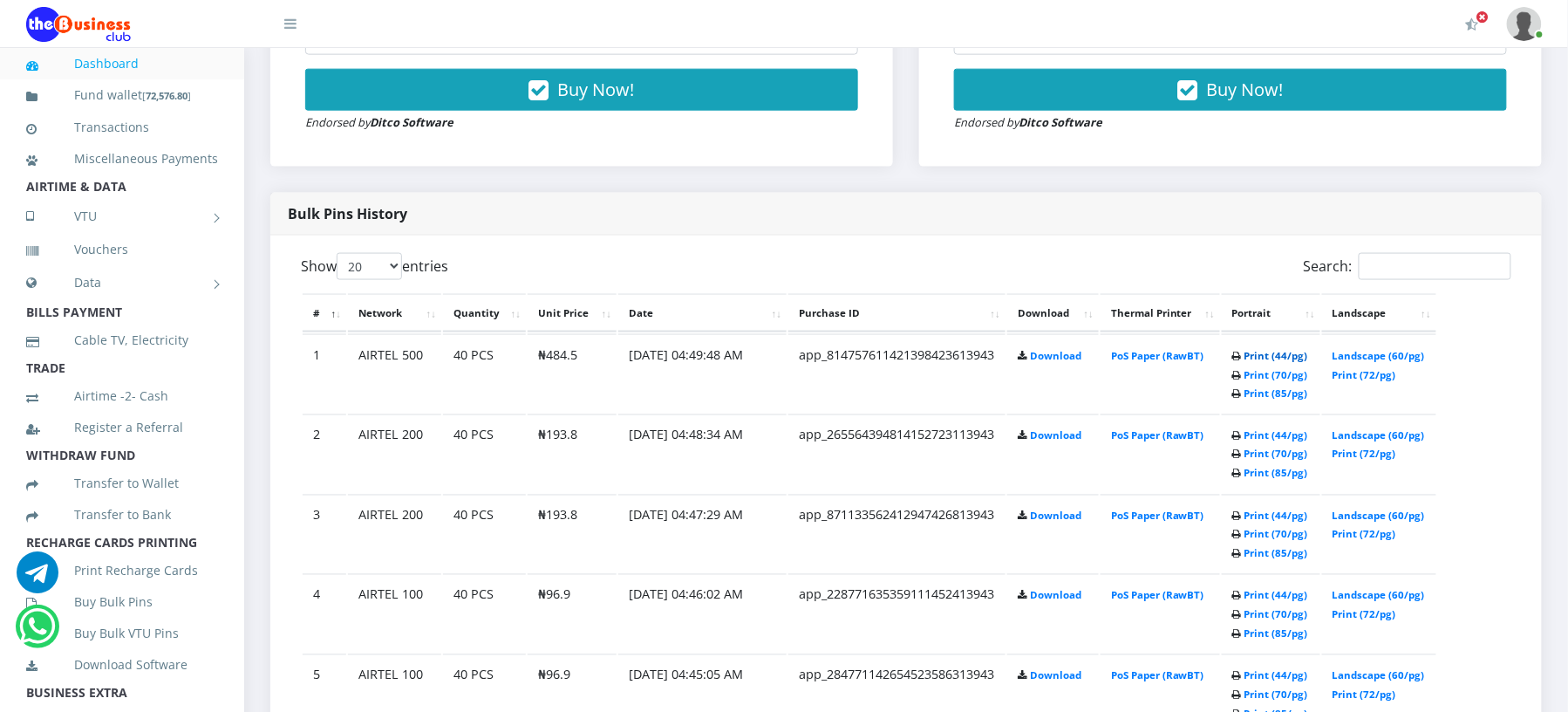
click at [1246, 349] on link "Print (44/pg)" at bounding box center [1276, 356] width 63 height 13
click at [1258, 350] on link "Print (44/pg)" at bounding box center [1276, 356] width 63 height 13
click at [1254, 351] on link "Print (44/pg)" at bounding box center [1276, 356] width 63 height 13
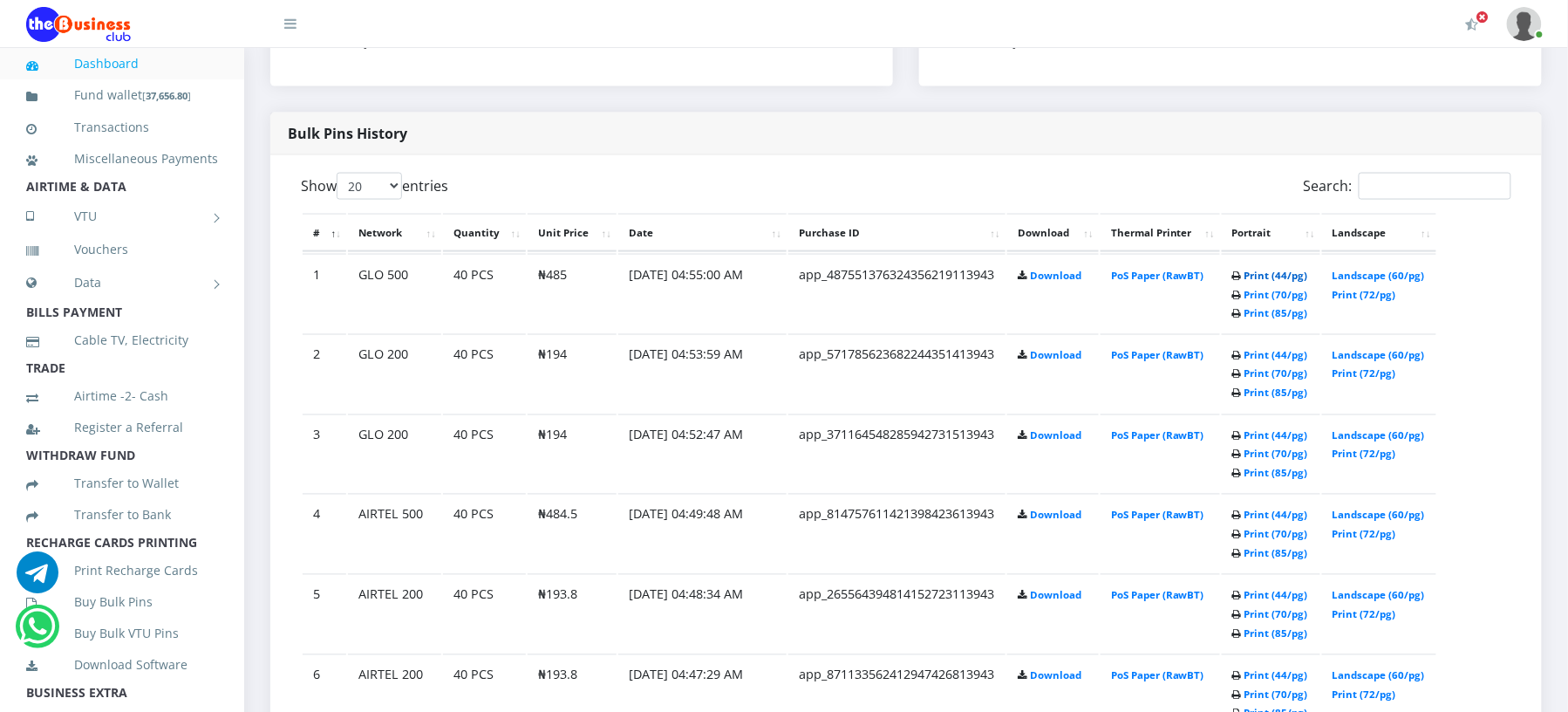
scroll to position [759, 0]
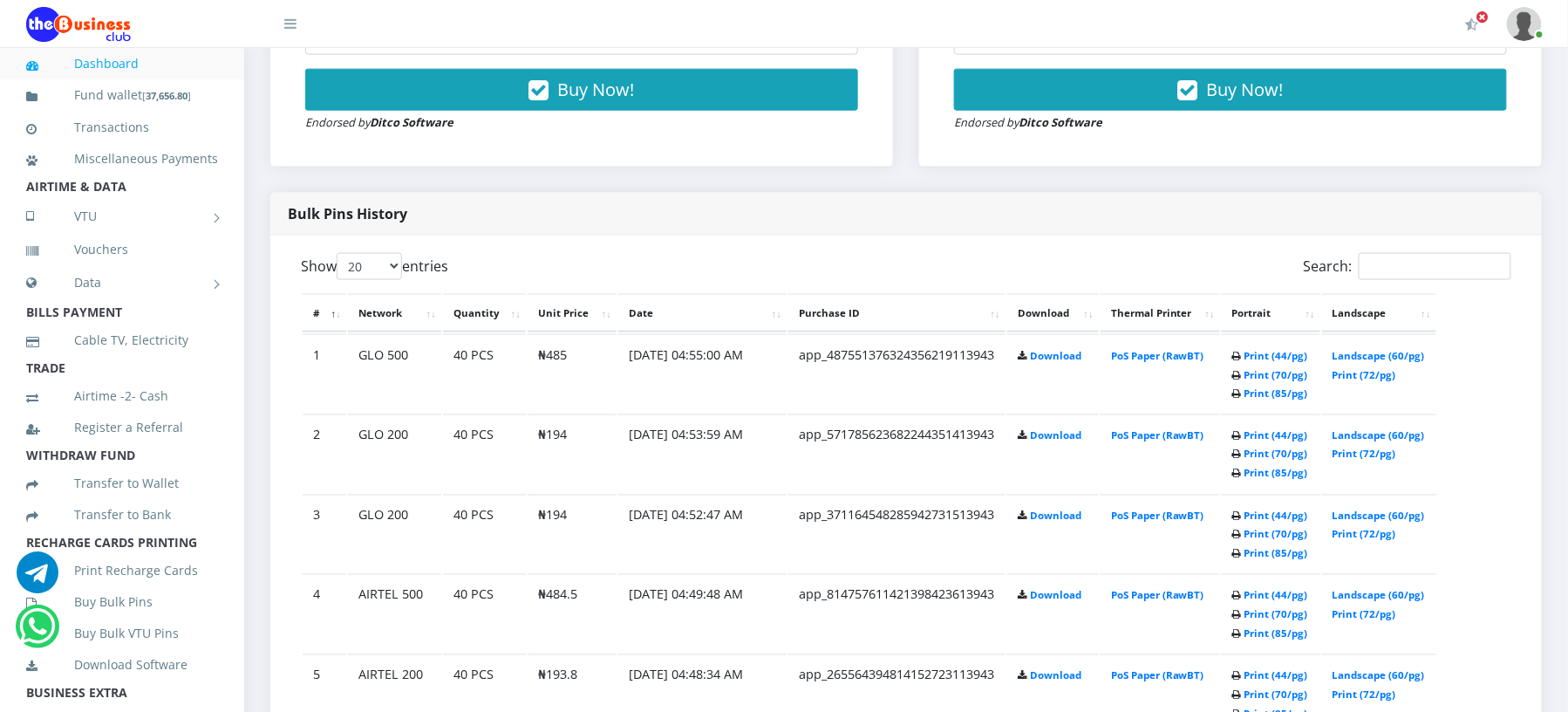
click at [1245, 272] on div "Search:" at bounding box center [1216, 270] width 592 height 34
click at [1244, 351] on link "Print (44/pg)" at bounding box center [1276, 356] width 63 height 13
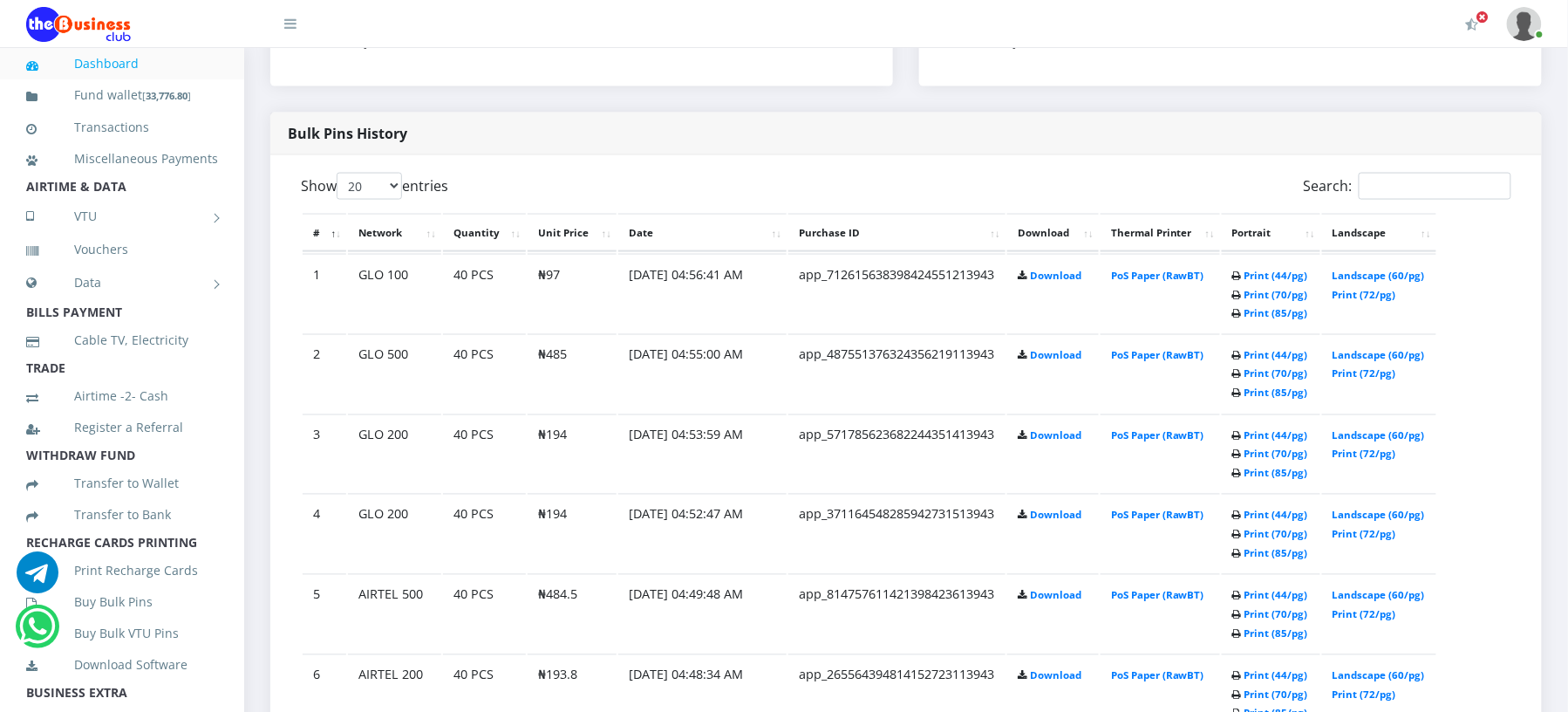
scroll to position [759, 0]
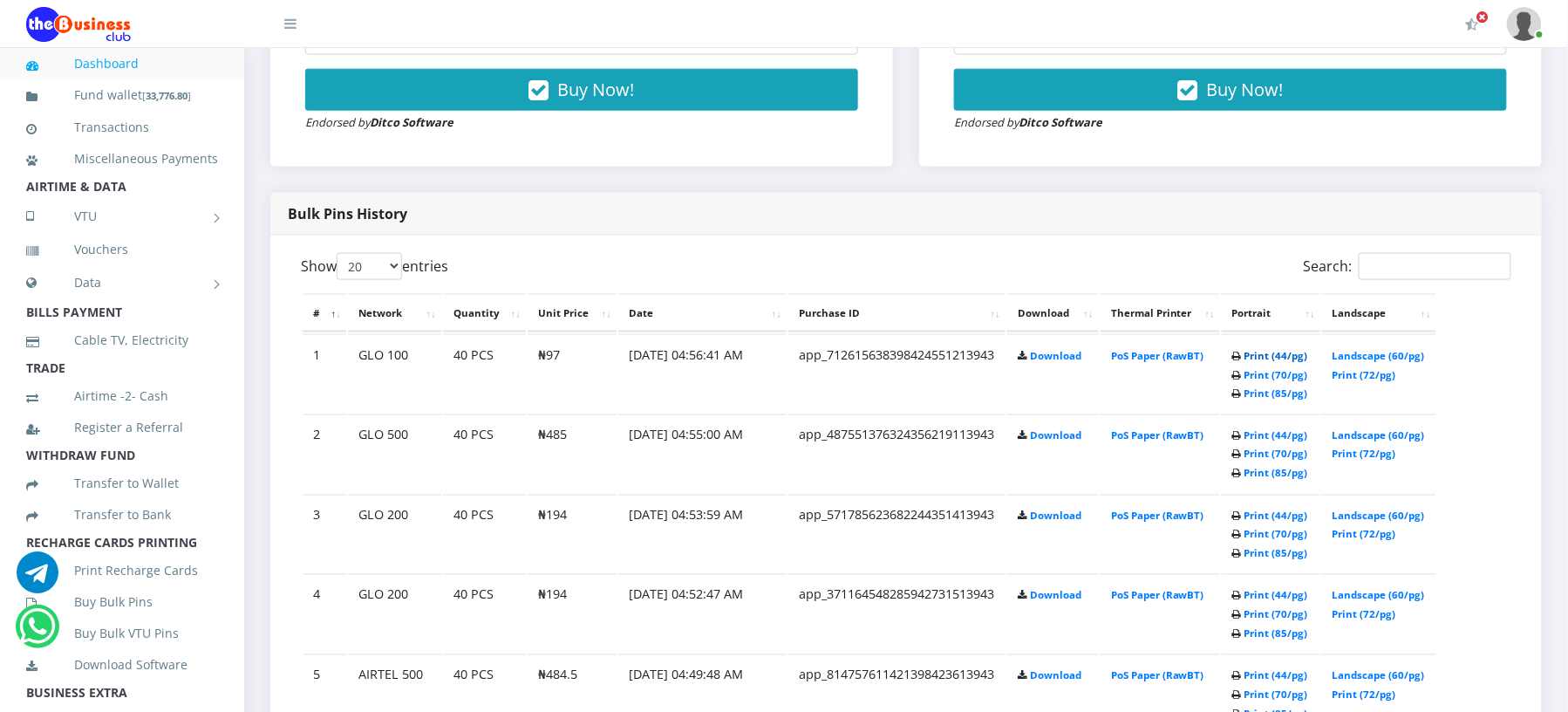
click at [1261, 354] on link "Print (44/pg)" at bounding box center [1276, 356] width 63 height 13
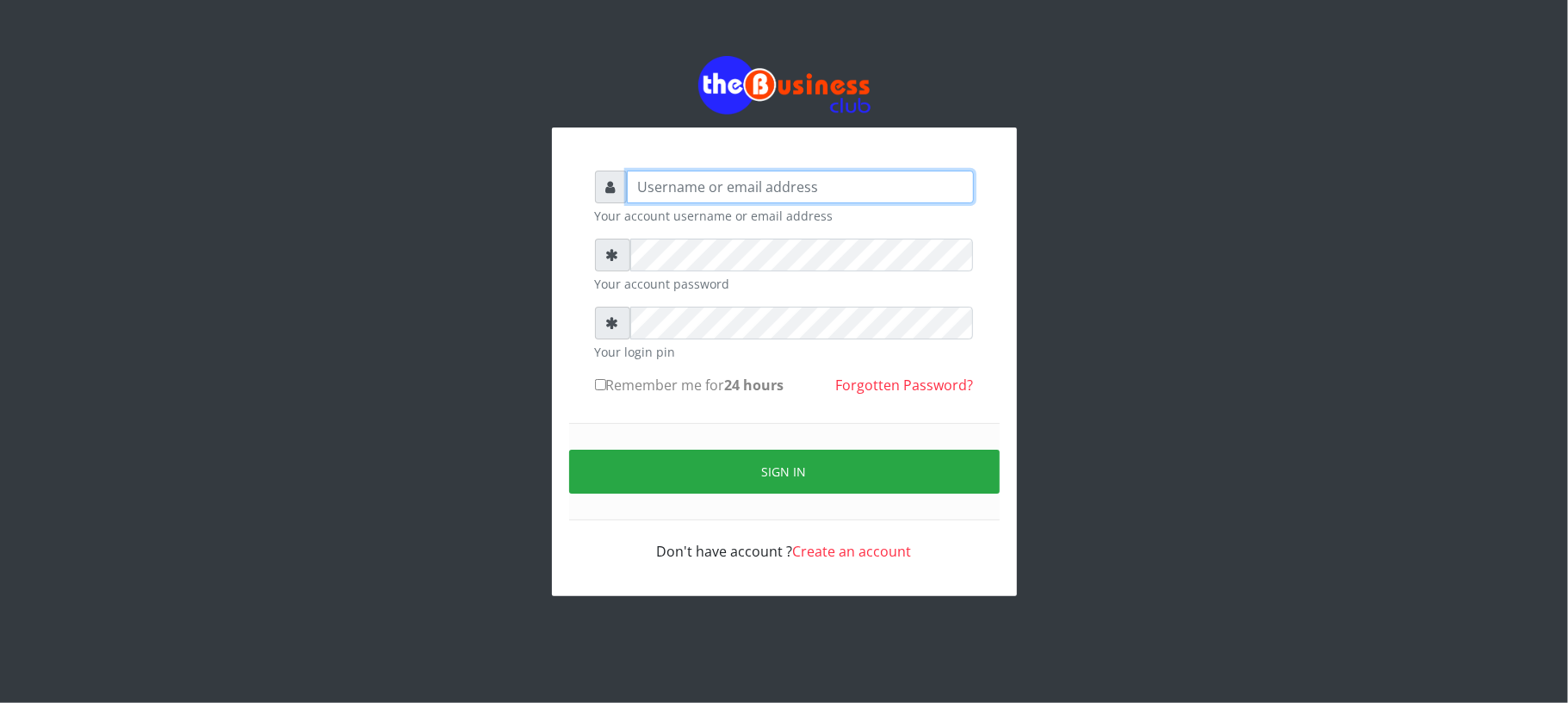
type input "Mavincio"
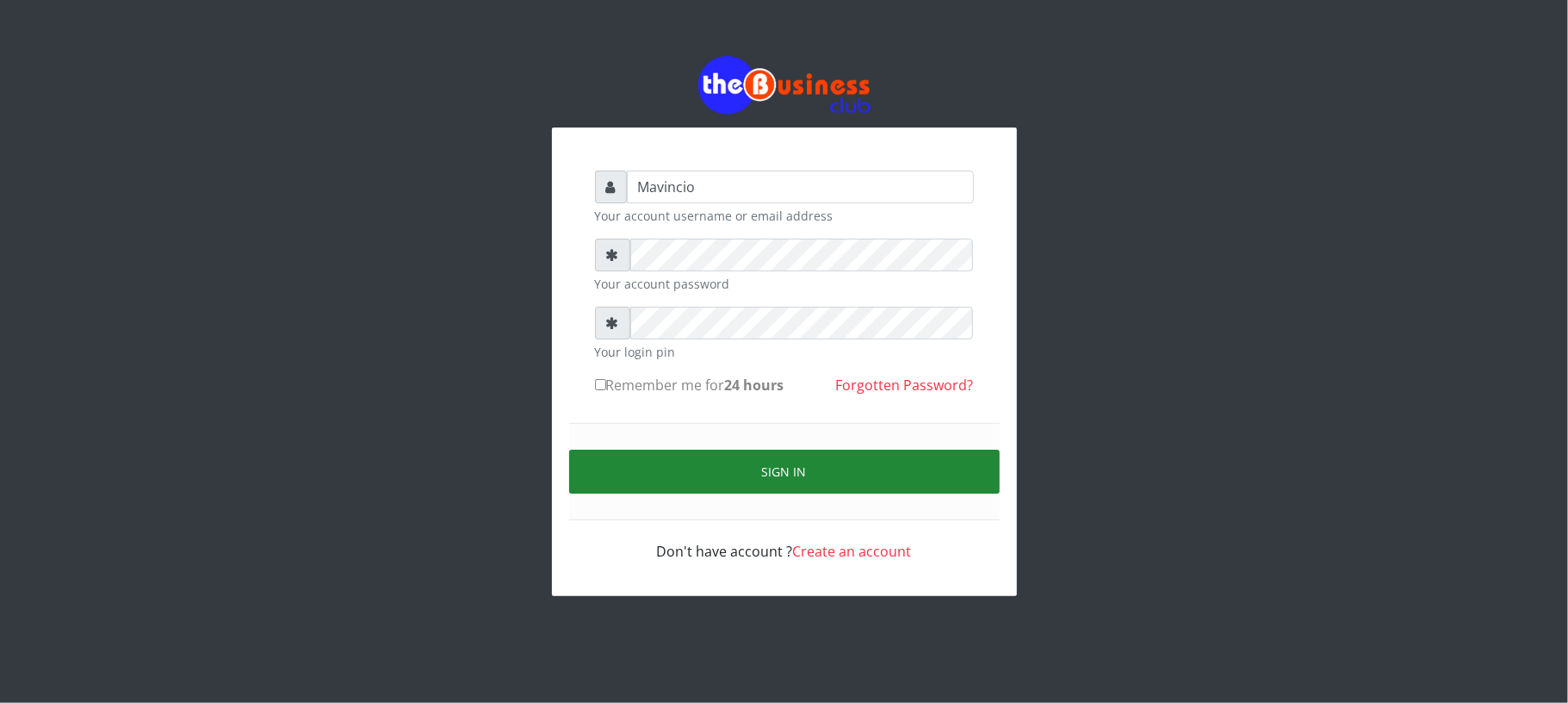
click at [787, 472] on button "Sign in" at bounding box center [784, 471] width 430 height 44
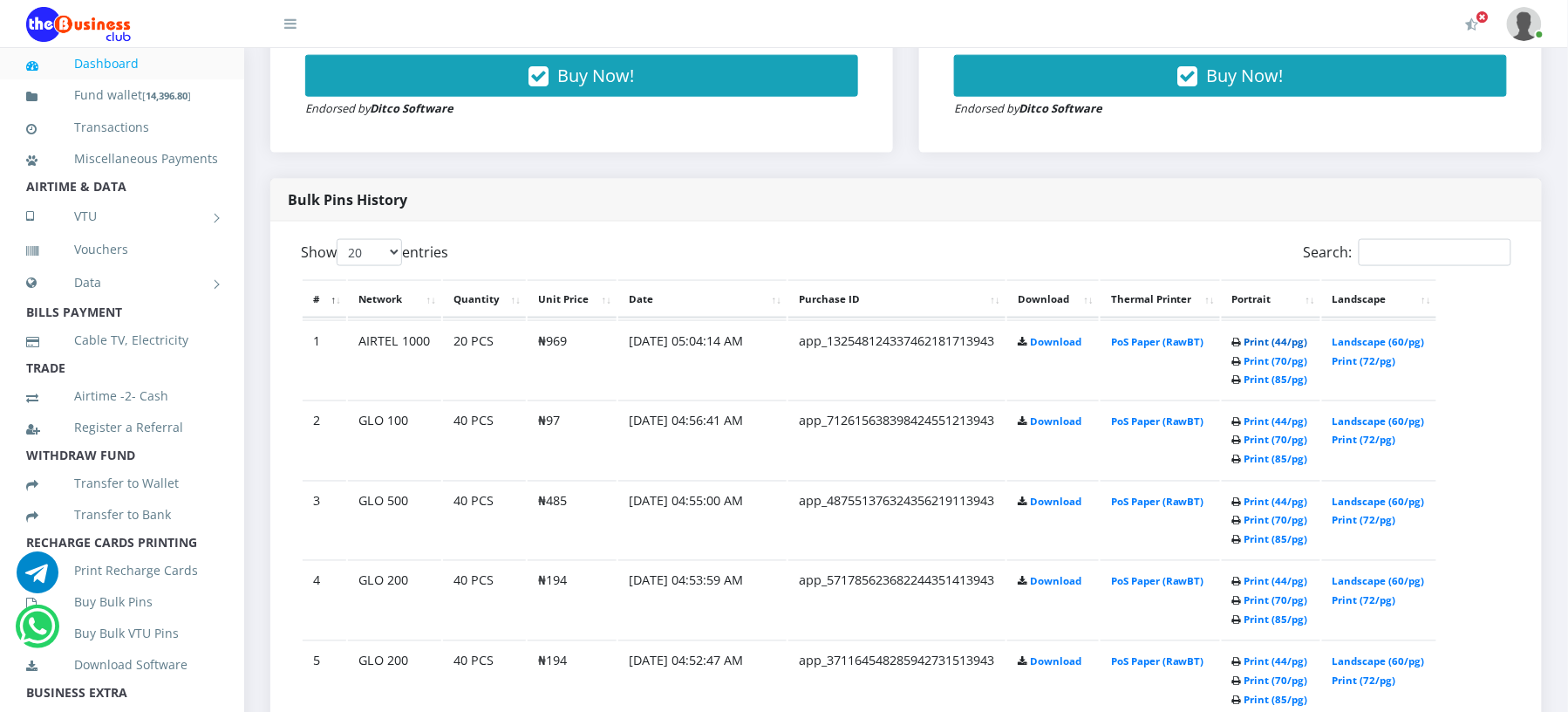
click at [1245, 336] on link "Print (44/pg)" at bounding box center [1276, 342] width 63 height 13
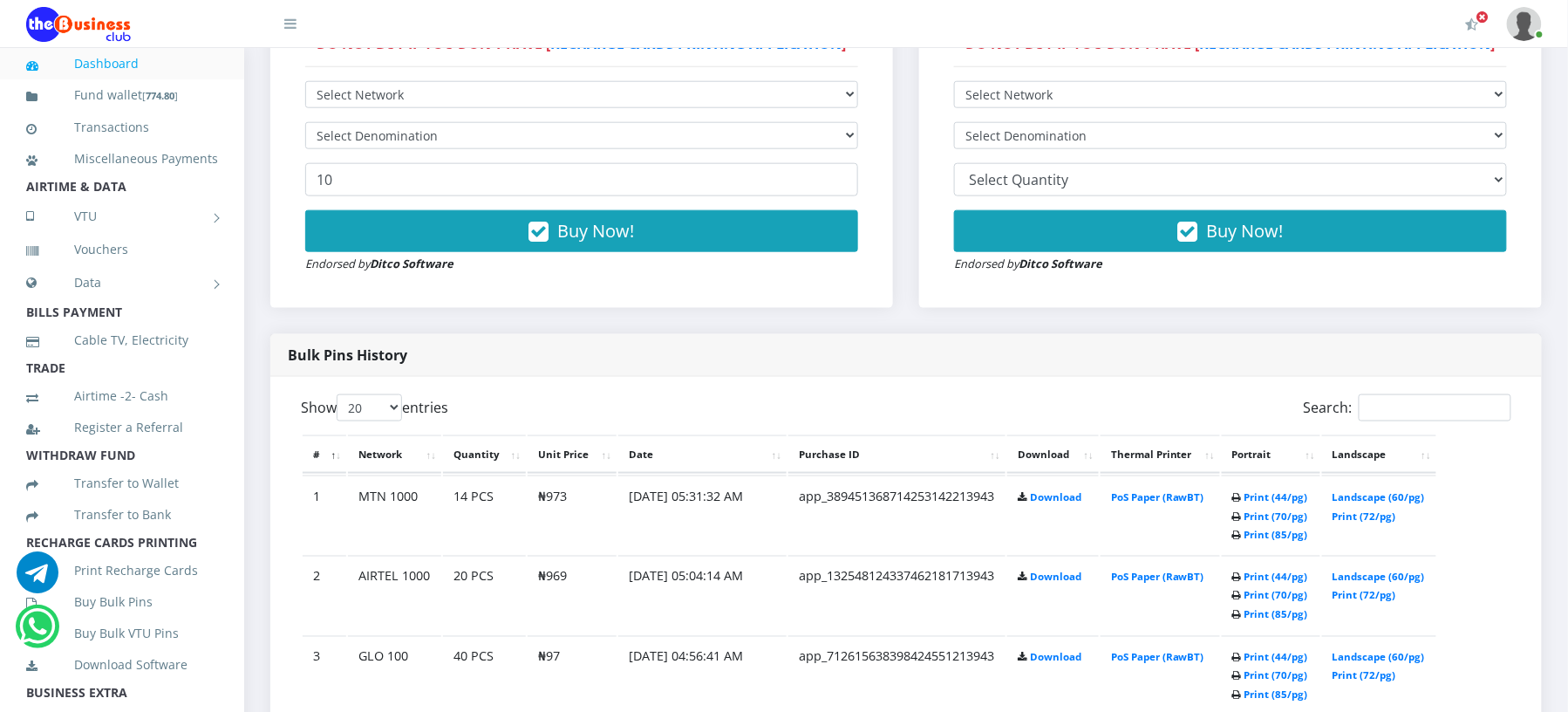
scroll to position [651, 0]
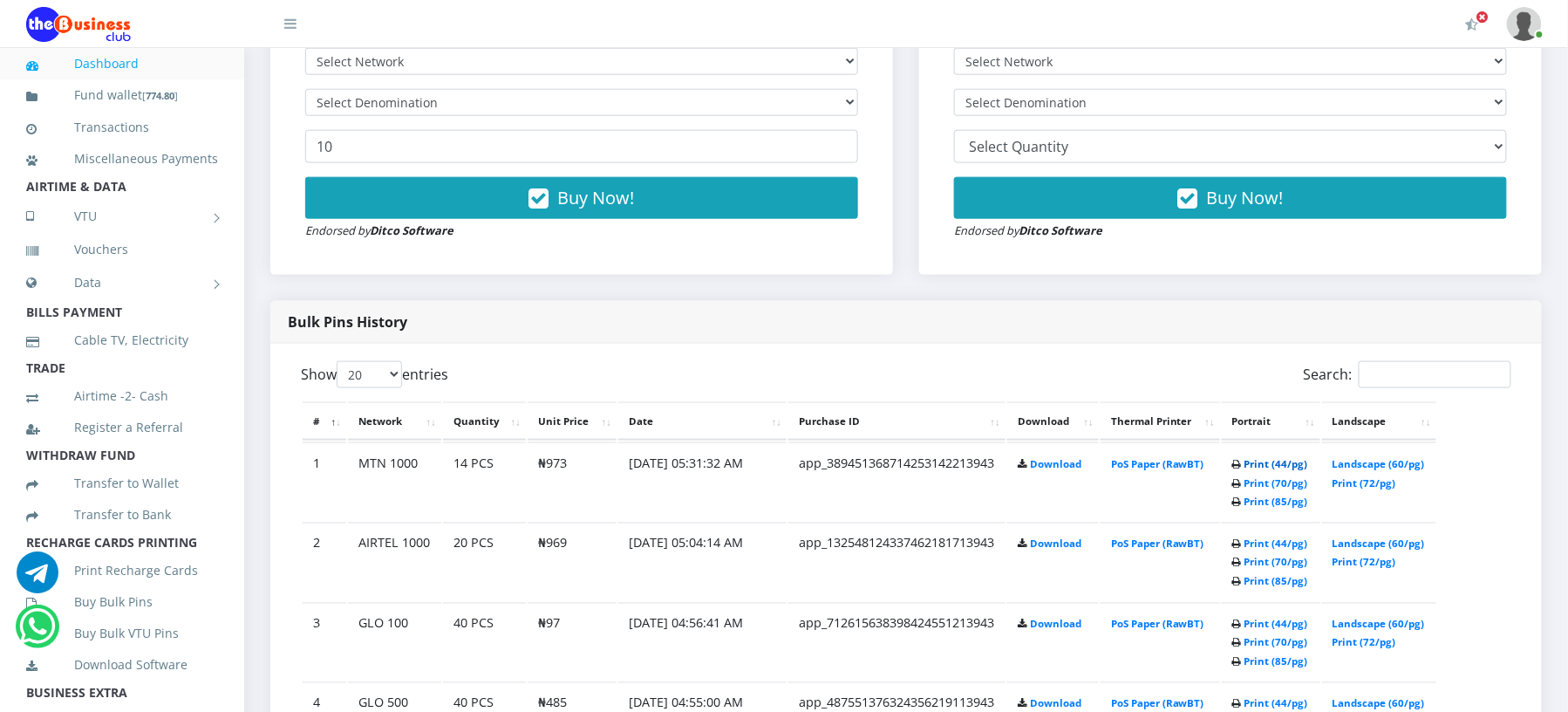
click at [1261, 461] on link "Print (44/pg)" at bounding box center [1276, 464] width 63 height 13
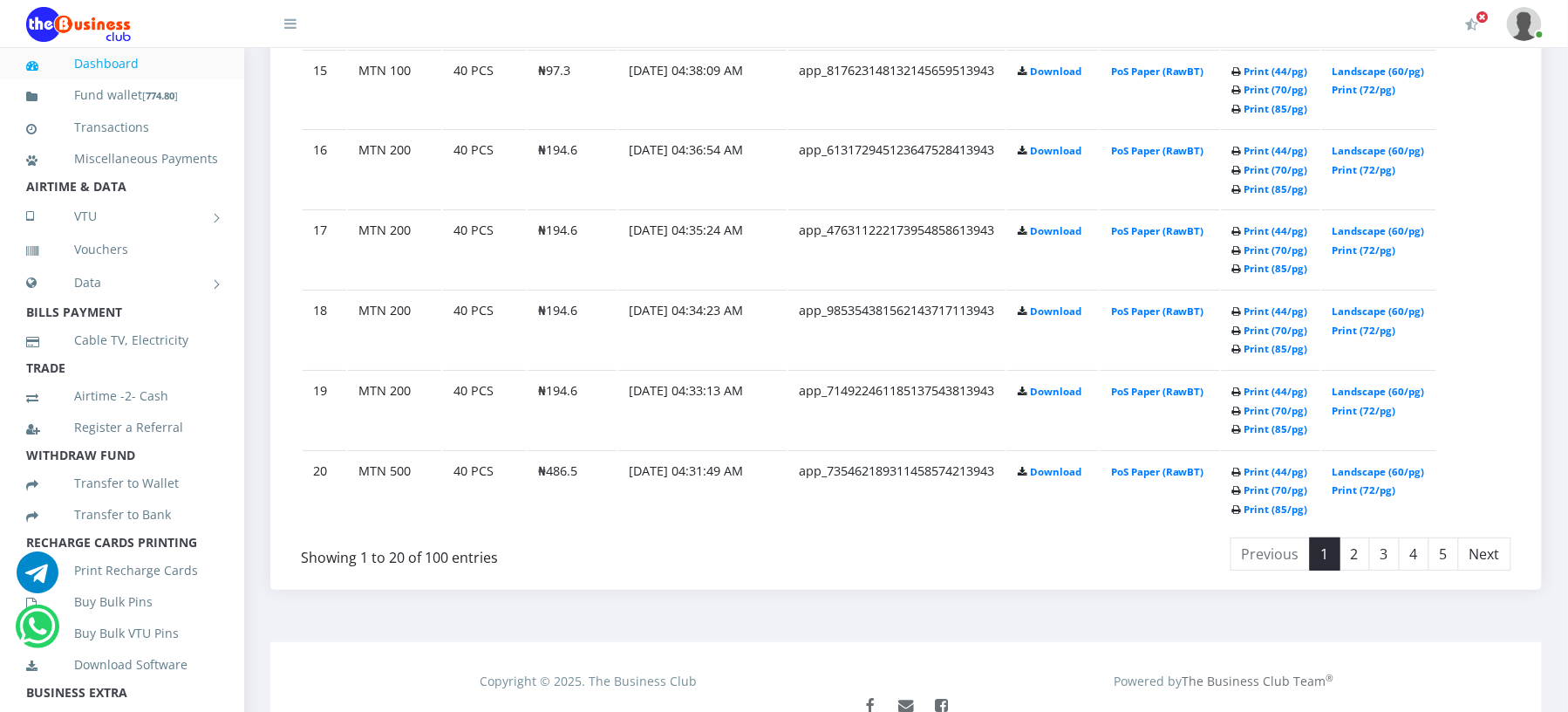
scroll to position [2190, 0]
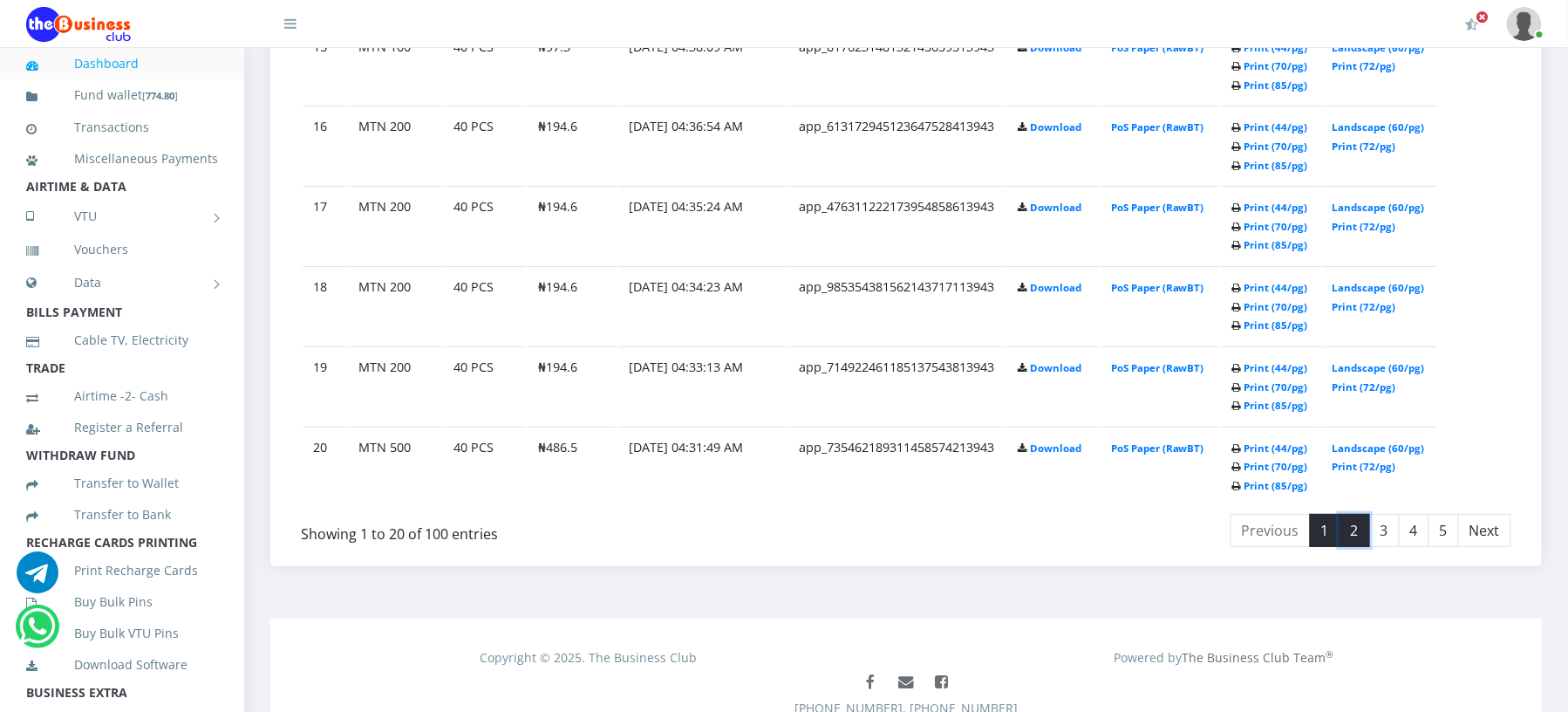
click at [1354, 520] on link "2" at bounding box center [1355, 530] width 31 height 34
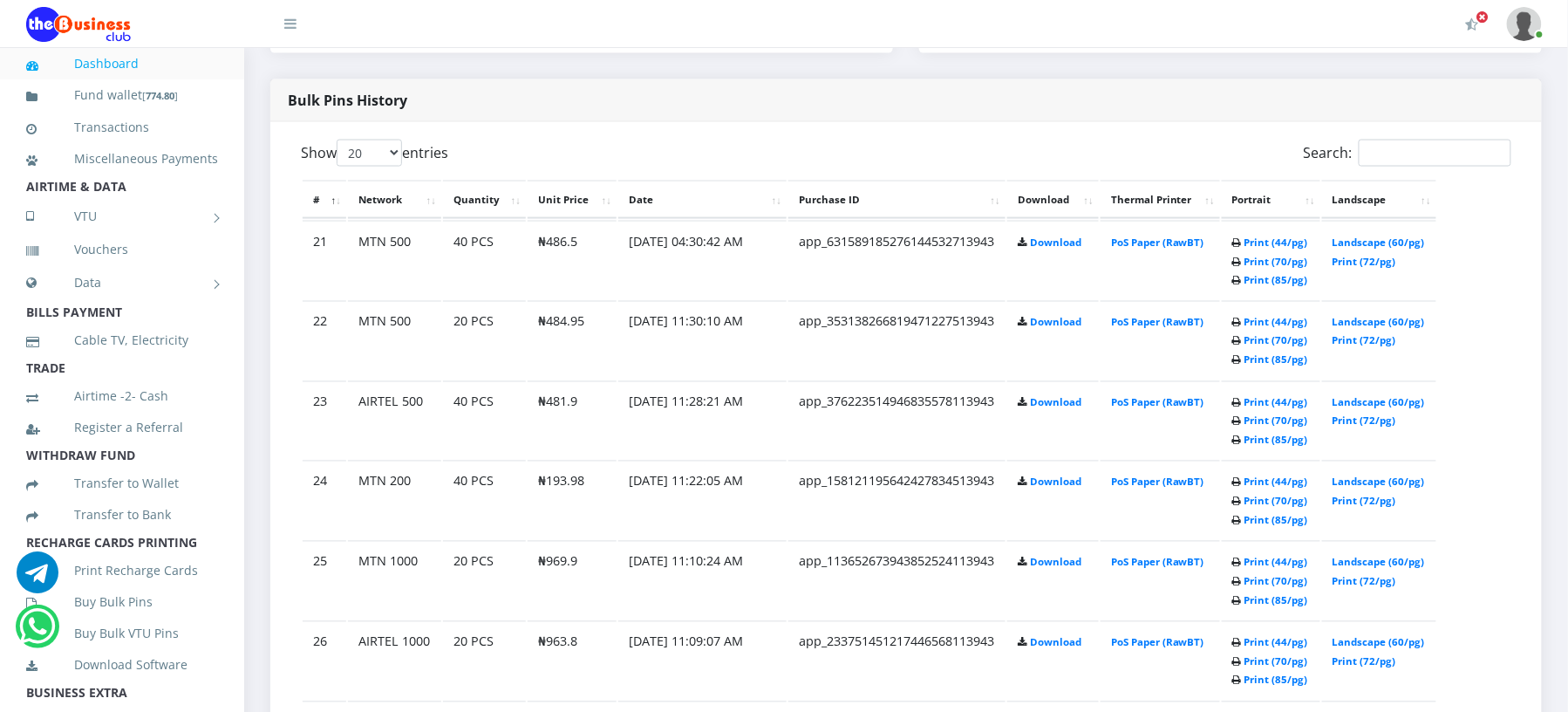
scroll to position [855, 0]
